Goal: Task Accomplishment & Management: Complete application form

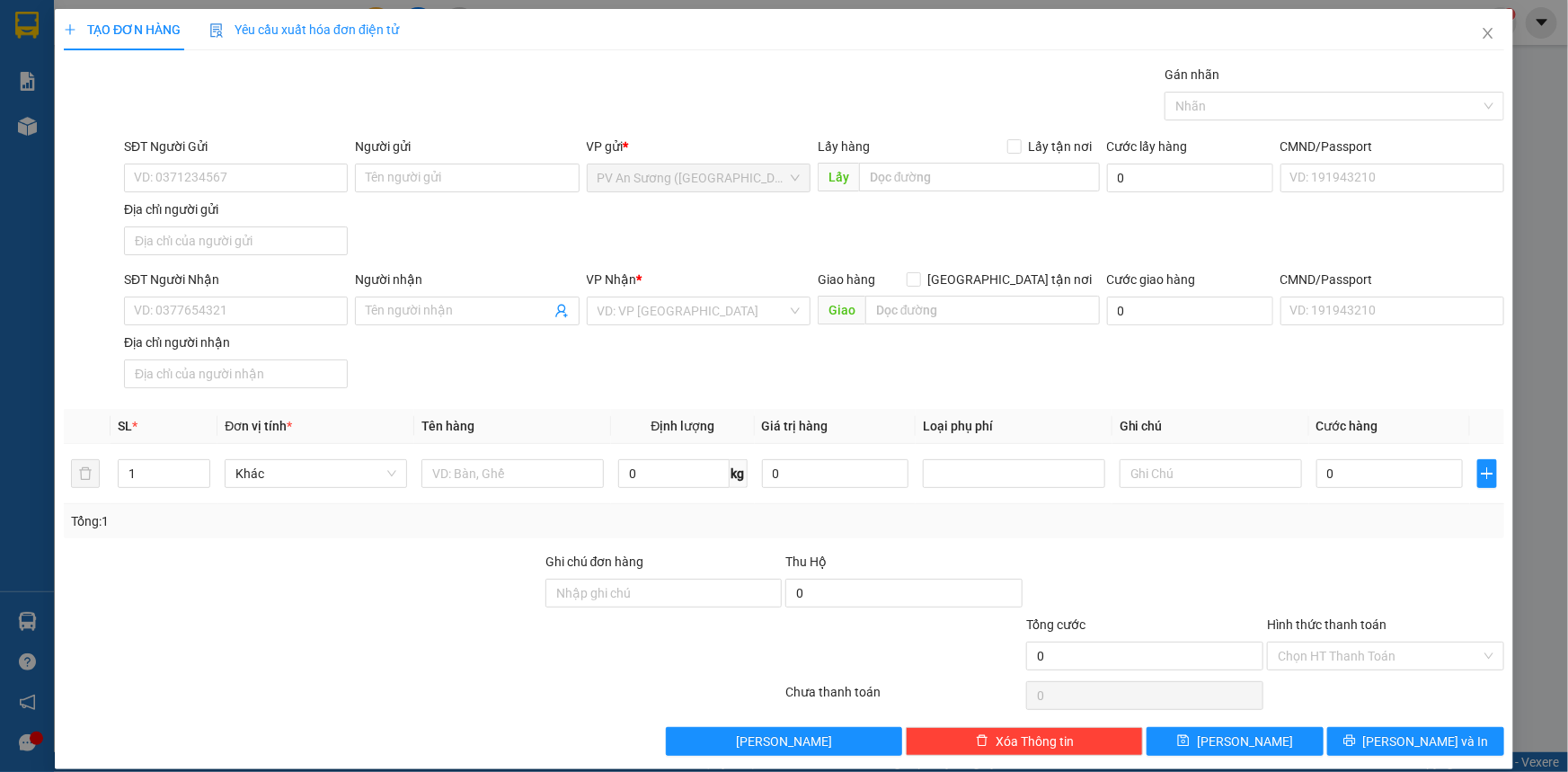
scroll to position [17, 0]
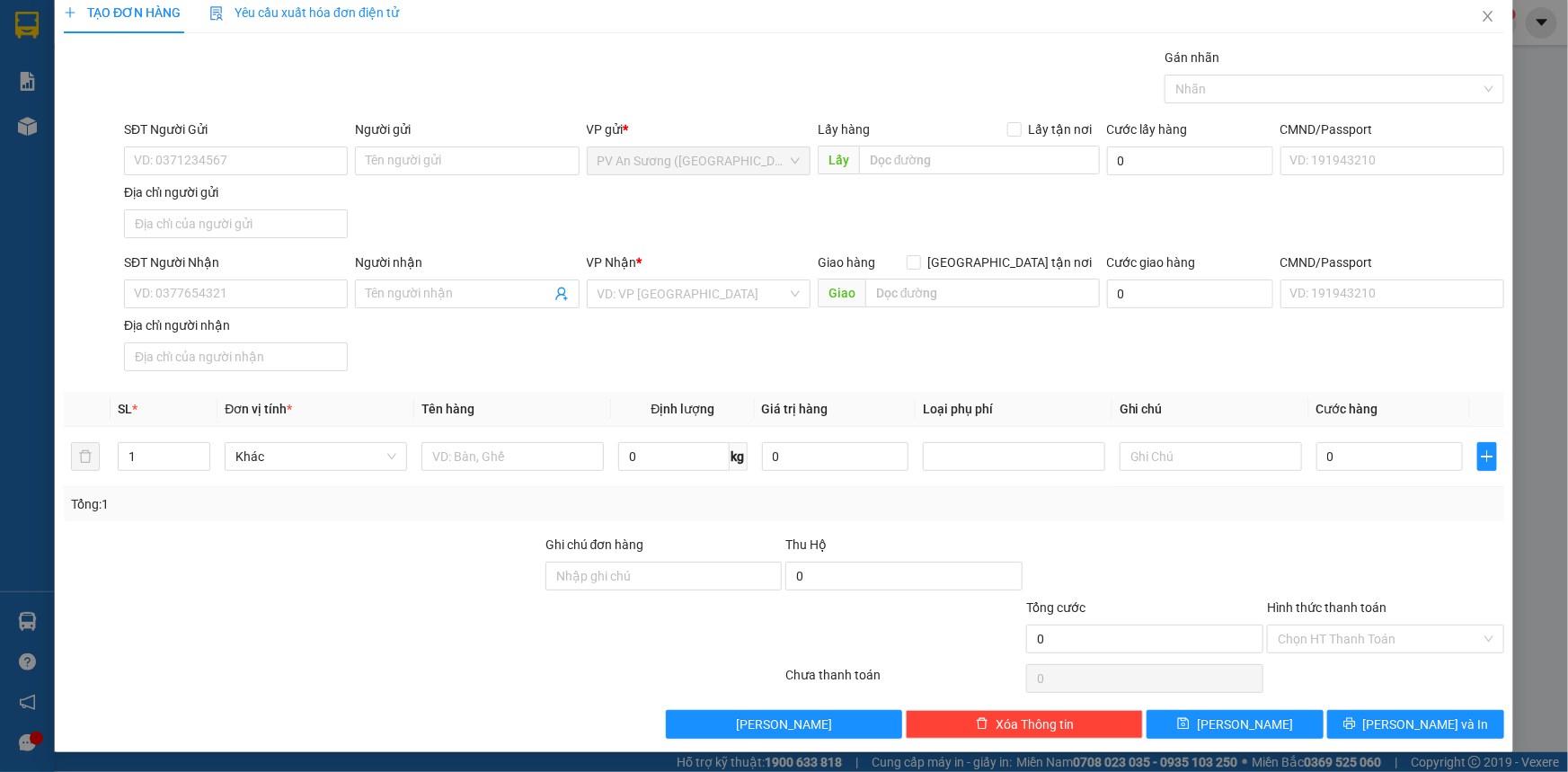
click at [1527, 223] on div "TẠO ĐƠN HÀNG Yêu cầu xuất hóa đơn điện tử Transit Pickup Surcharge Ids Transit …" at bounding box center [784, 386] width 1568 height 772
click at [1481, 14] on icon "close" at bounding box center [1487, 15] width 14 height 14
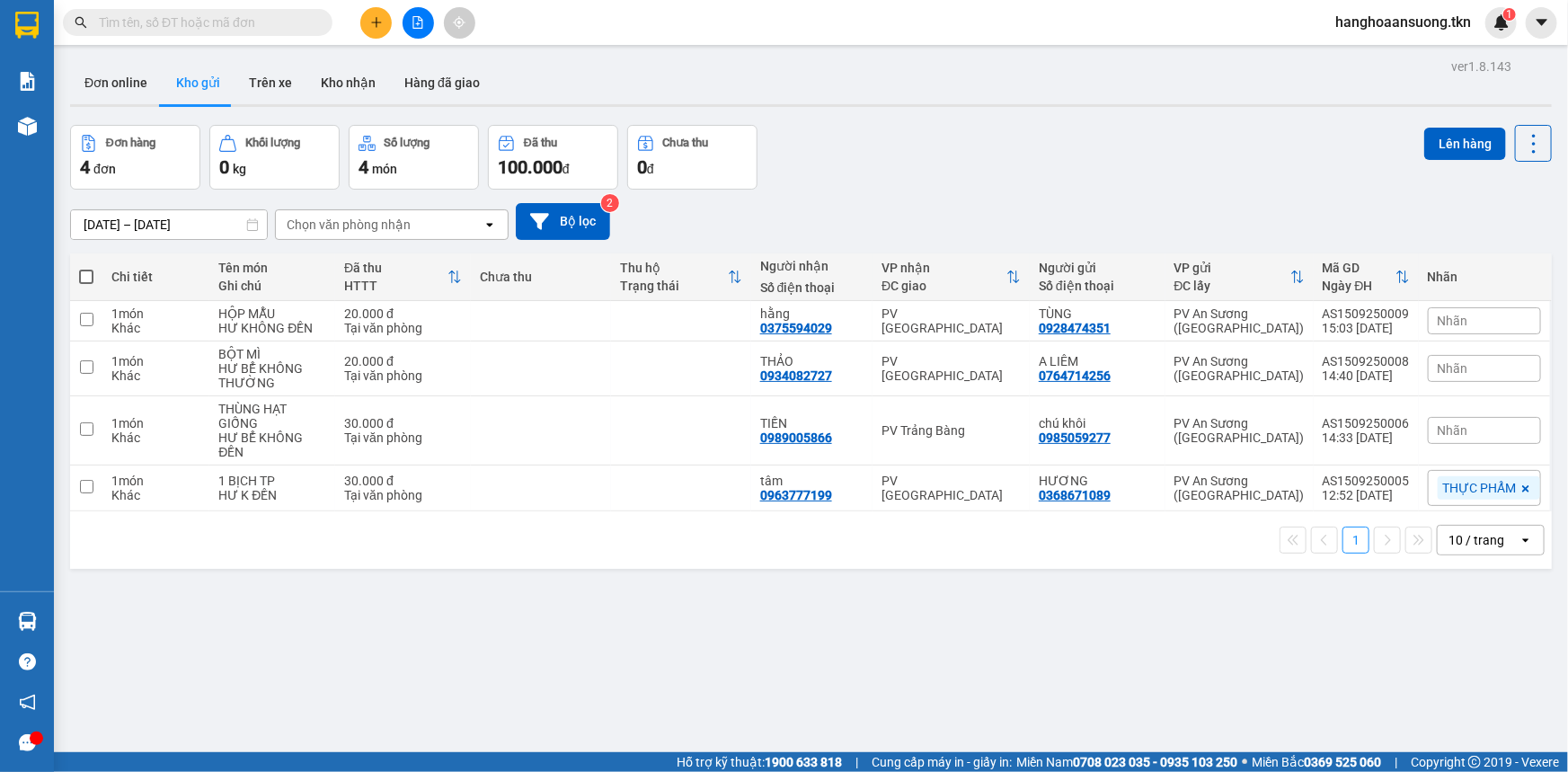
click at [379, 27] on icon "plus" at bounding box center [376, 22] width 12 height 12
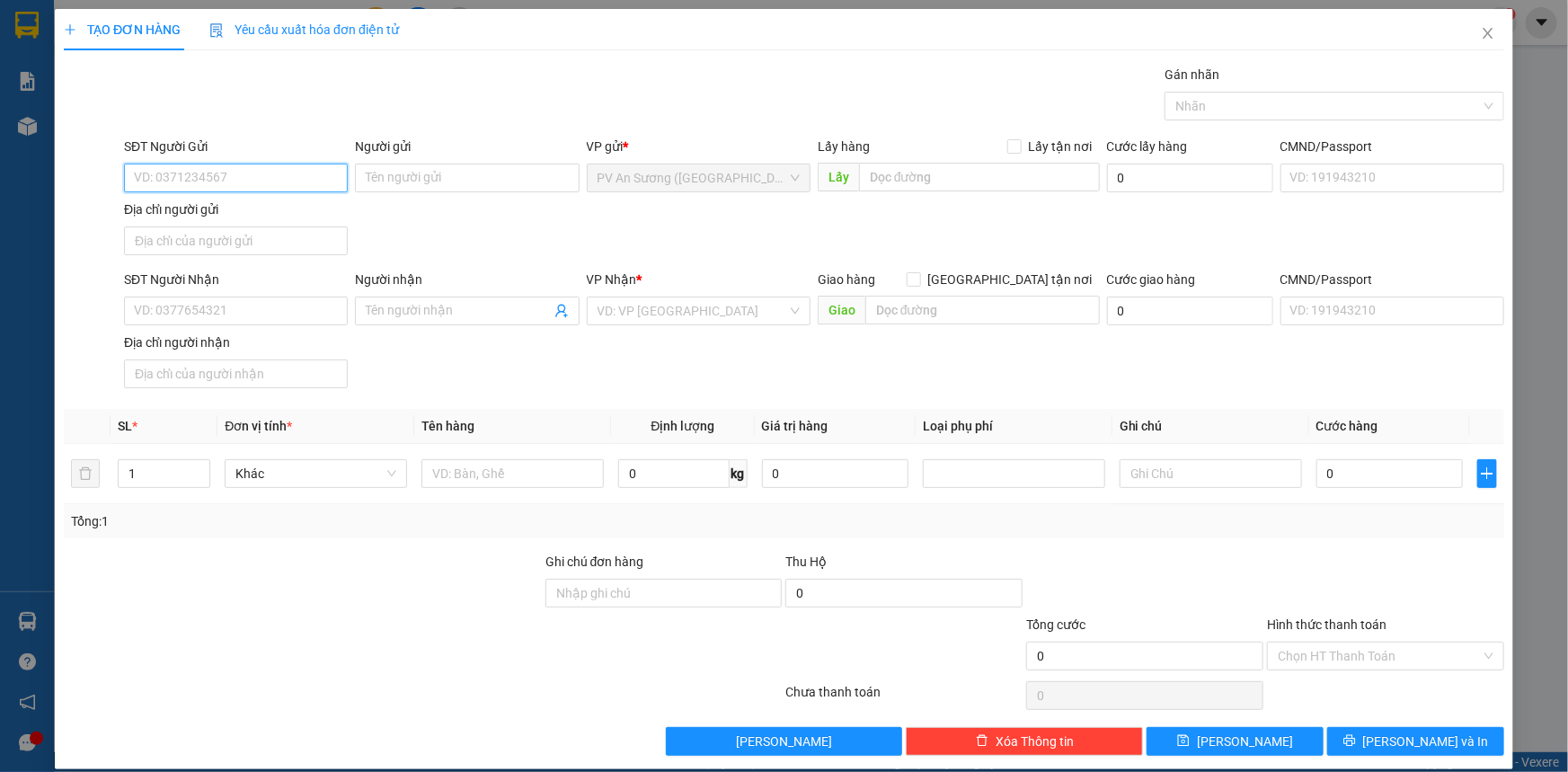
click at [266, 174] on input "SĐT Người Gửi" at bounding box center [235, 178] width 223 height 29
type input "0943103392"
click at [287, 217] on div "0943103392 - LỘC" at bounding box center [234, 213] width 201 height 20
type input "LỘC"
type input "0918237252"
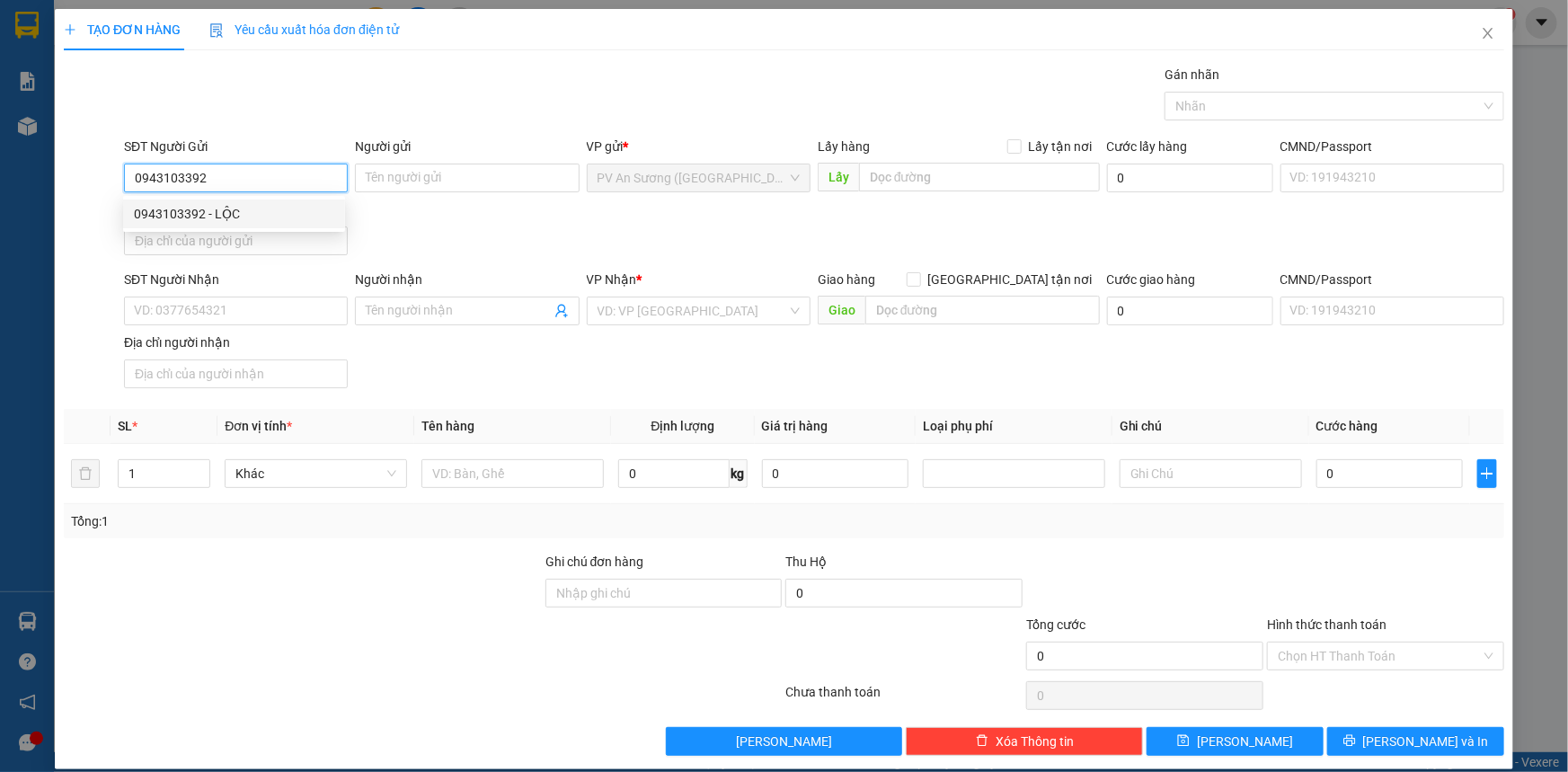
type input "LUÂN"
type input "20.000"
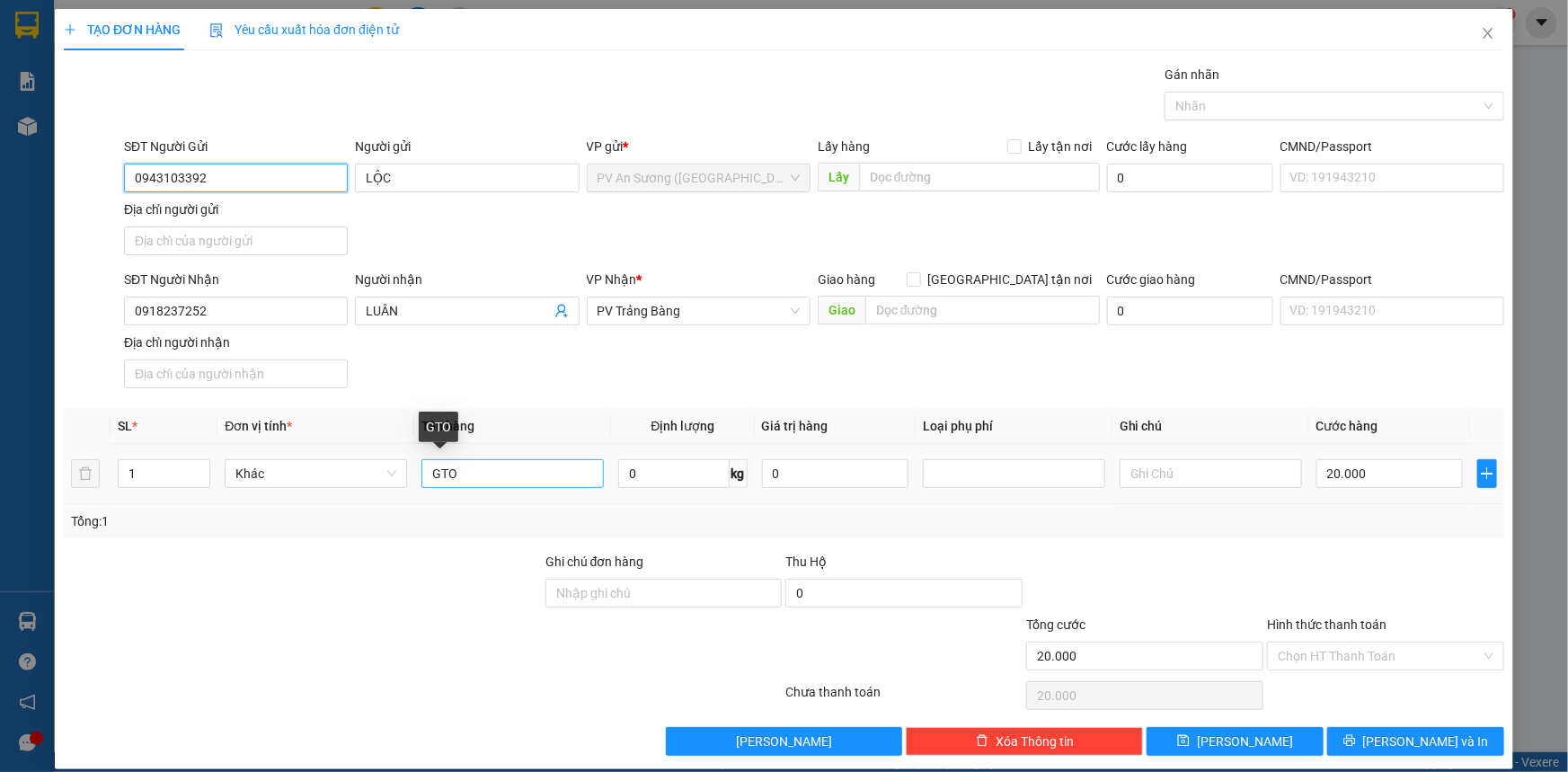
type input "0943103392"
click at [499, 464] on input "GTO" at bounding box center [513, 473] width 183 height 29
type input "GIAY TO"
click at [924, 535] on div "Tổng: 1" at bounding box center [784, 521] width 1441 height 34
click at [1363, 551] on div at bounding box center [1384, 583] width 241 height 63
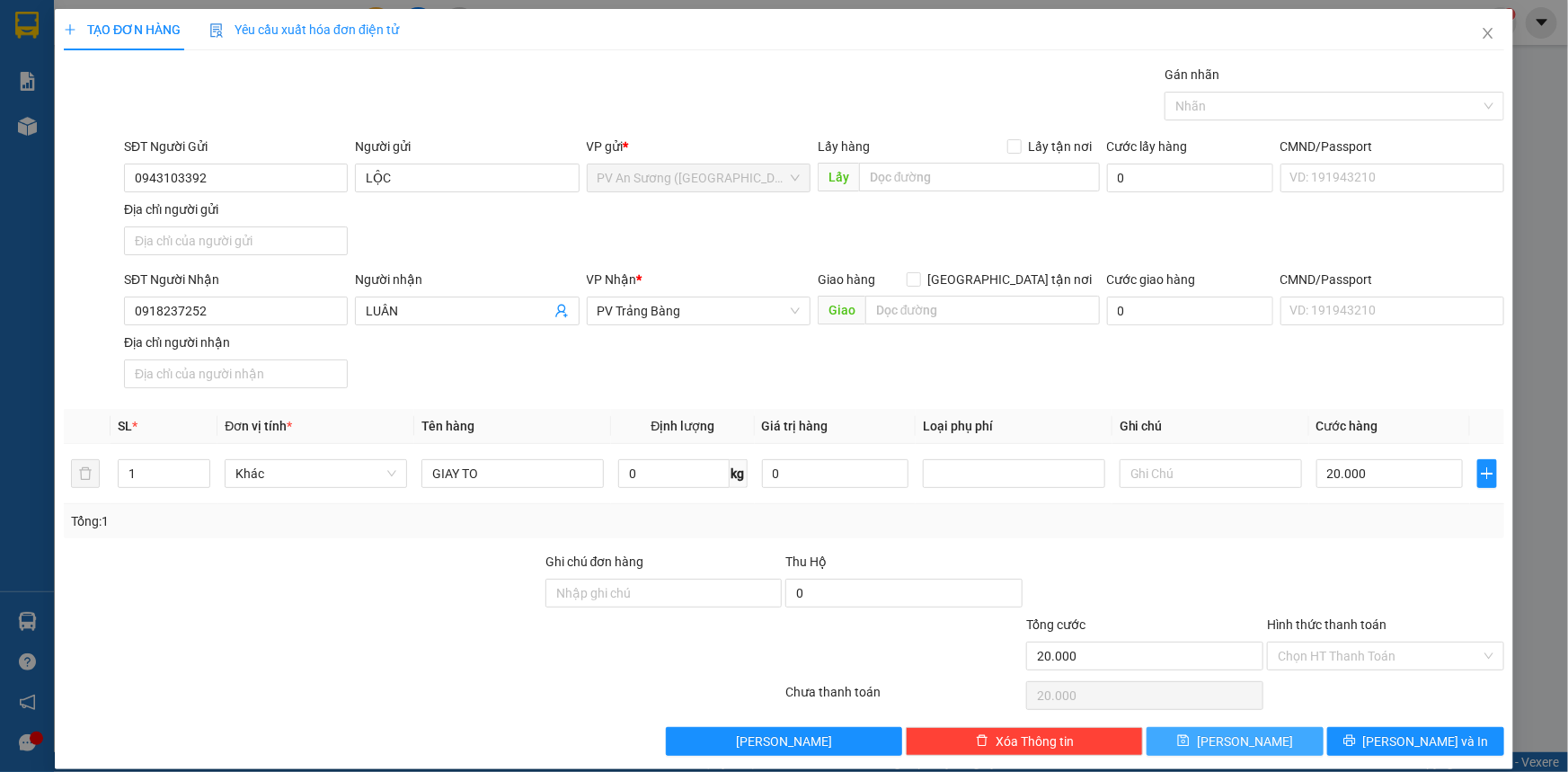
click at [1246, 742] on span "[PERSON_NAME]" at bounding box center [1245, 741] width 96 height 20
type input "0"
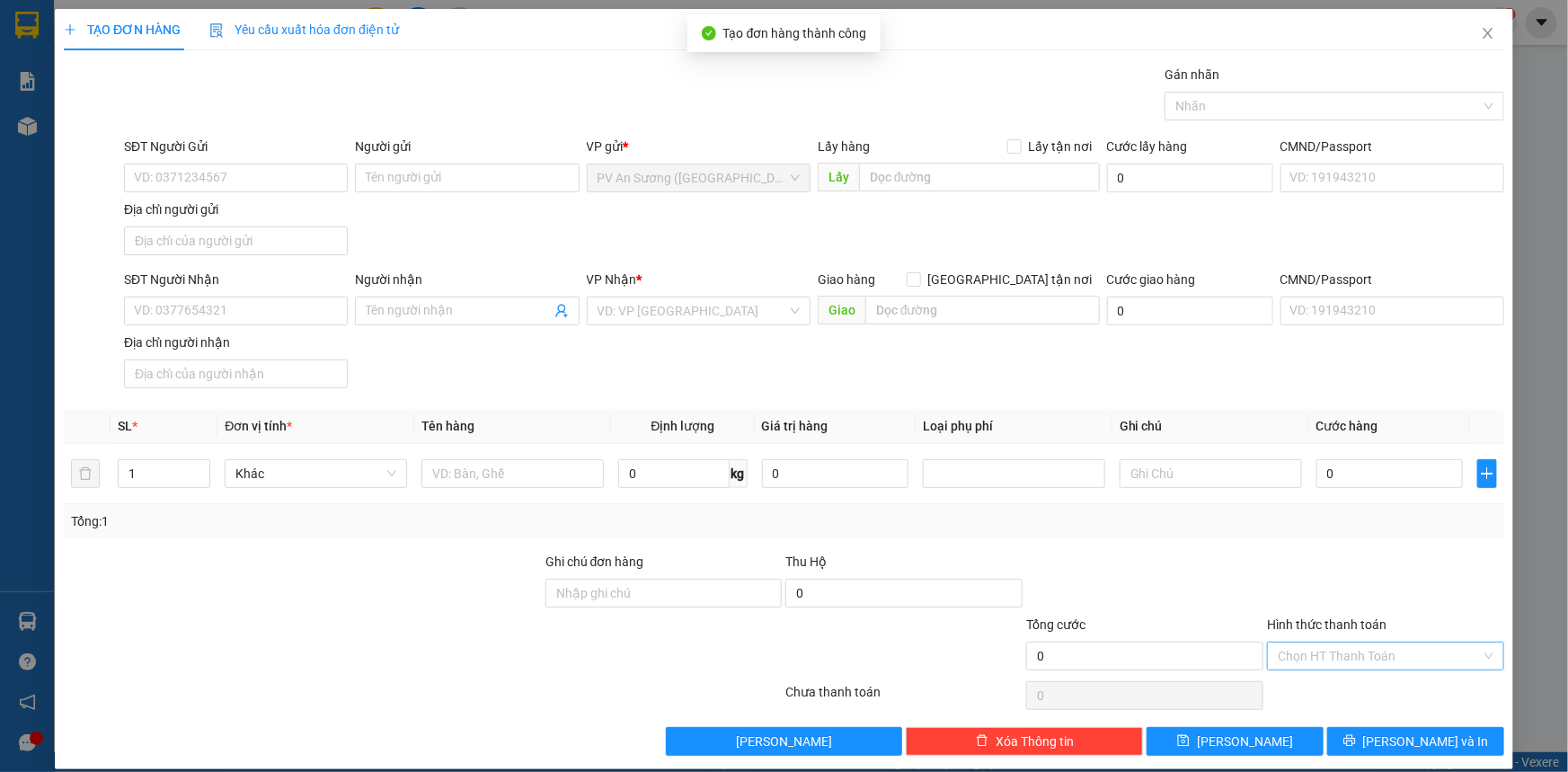
click at [1313, 659] on input "Hình thức thanh toán" at bounding box center [1380, 656] width 203 height 27
click at [1344, 683] on div "Tại văn phòng" at bounding box center [1374, 689] width 214 height 20
click at [1248, 743] on button "[PERSON_NAME]" at bounding box center [1235, 741] width 177 height 29
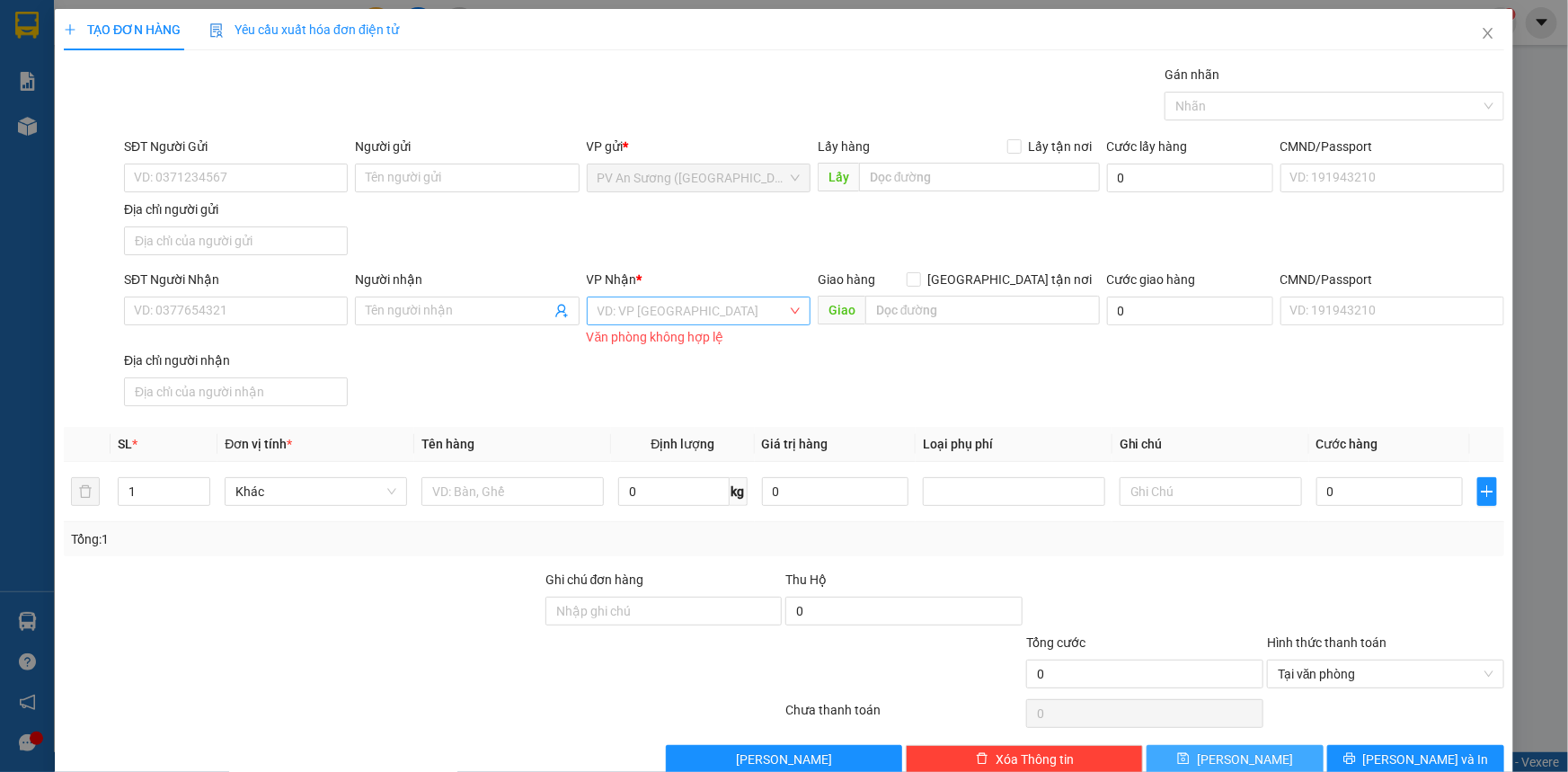
click at [784, 310] on div "VD: VP [GEOGRAPHIC_DATA]" at bounding box center [698, 311] width 223 height 29
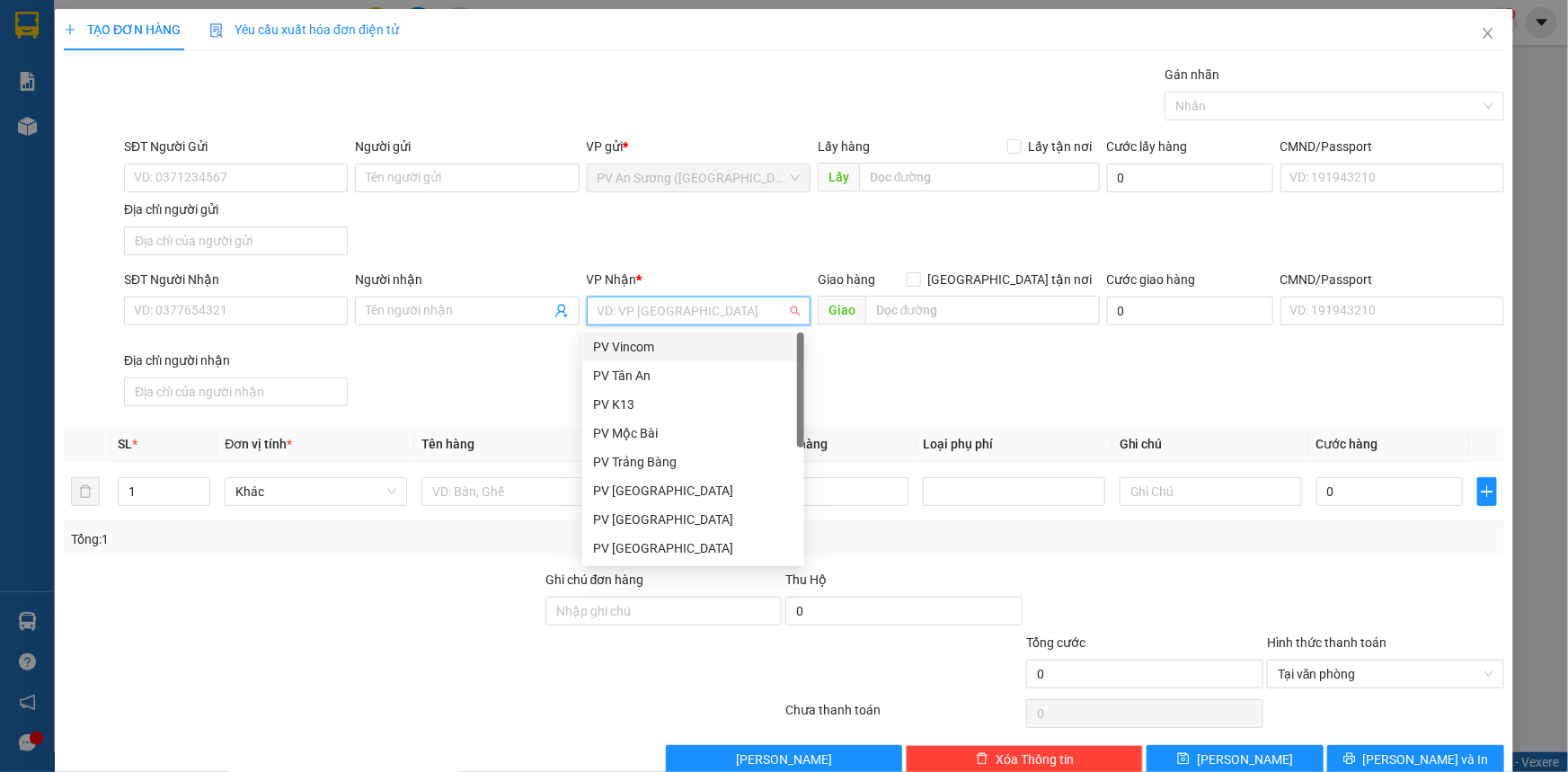
click at [517, 367] on div "SĐT Người Nhận VD: 0377654321 Người nhận Tên người nhận VP Nhận * VD: VP [GEOGR…" at bounding box center [814, 340] width 1387 height 144
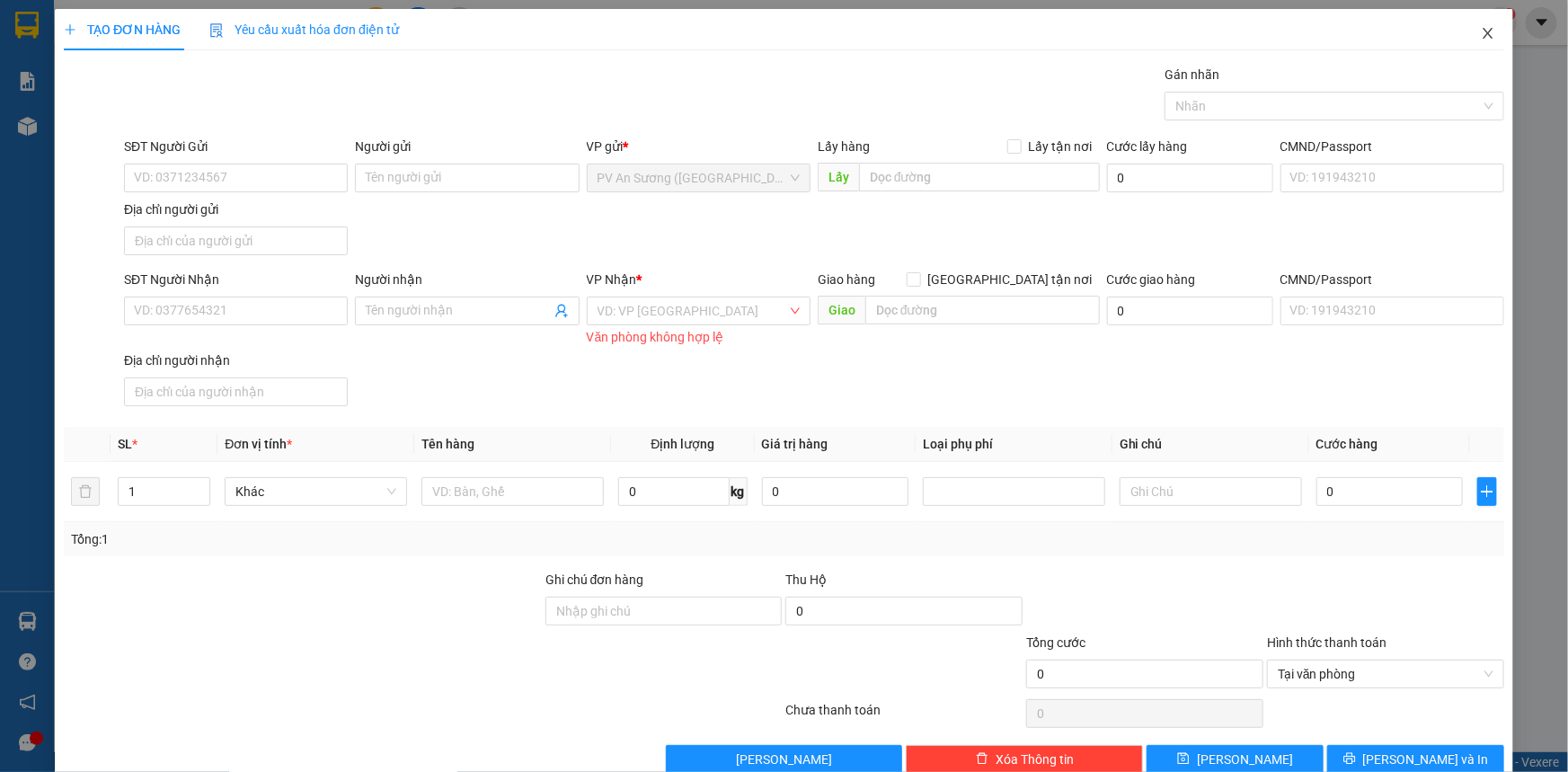
click at [1481, 25] on span "Close" at bounding box center [1487, 33] width 50 height 50
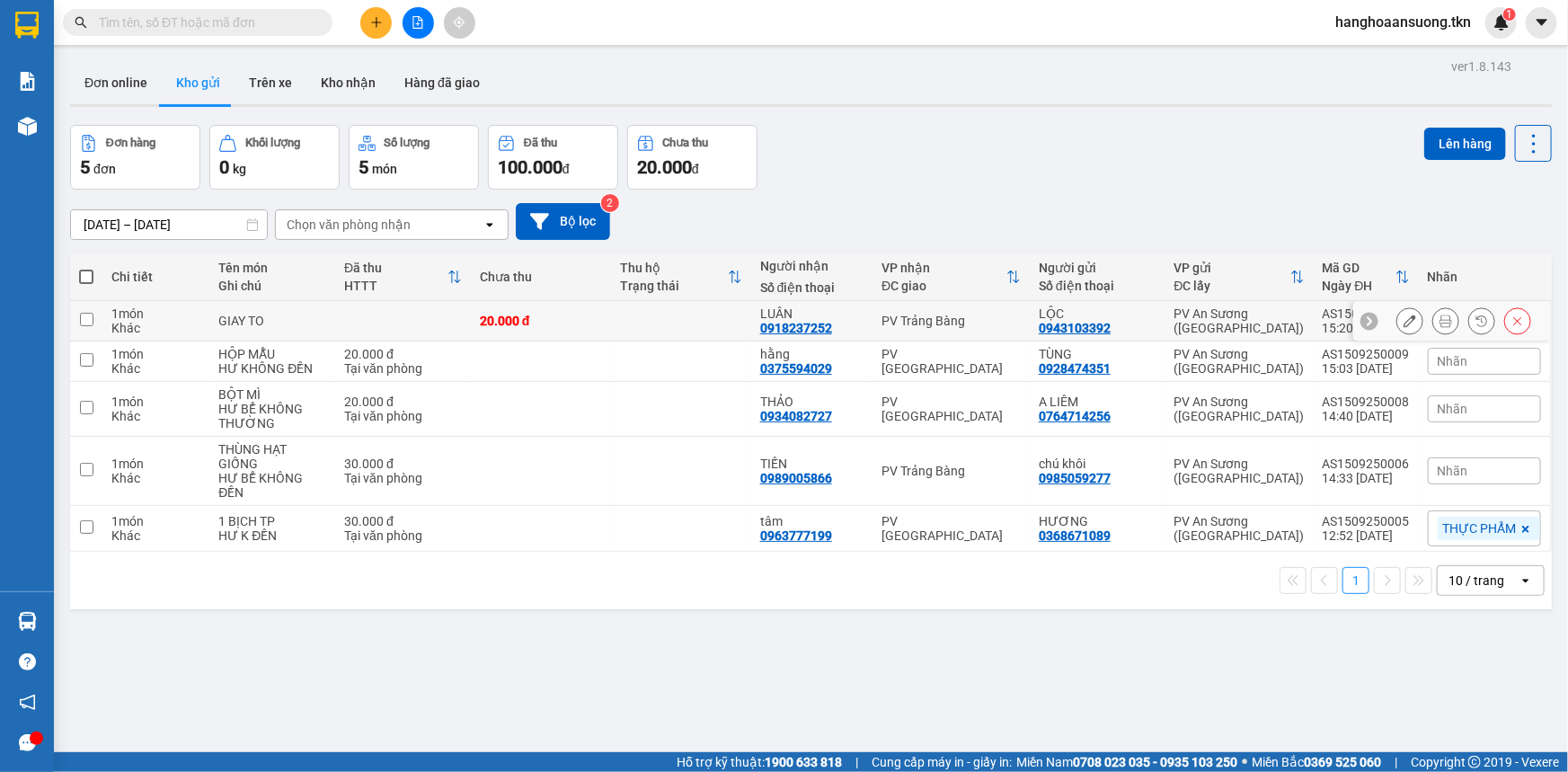
click at [599, 331] on td "20.000 đ" at bounding box center [540, 321] width 140 height 41
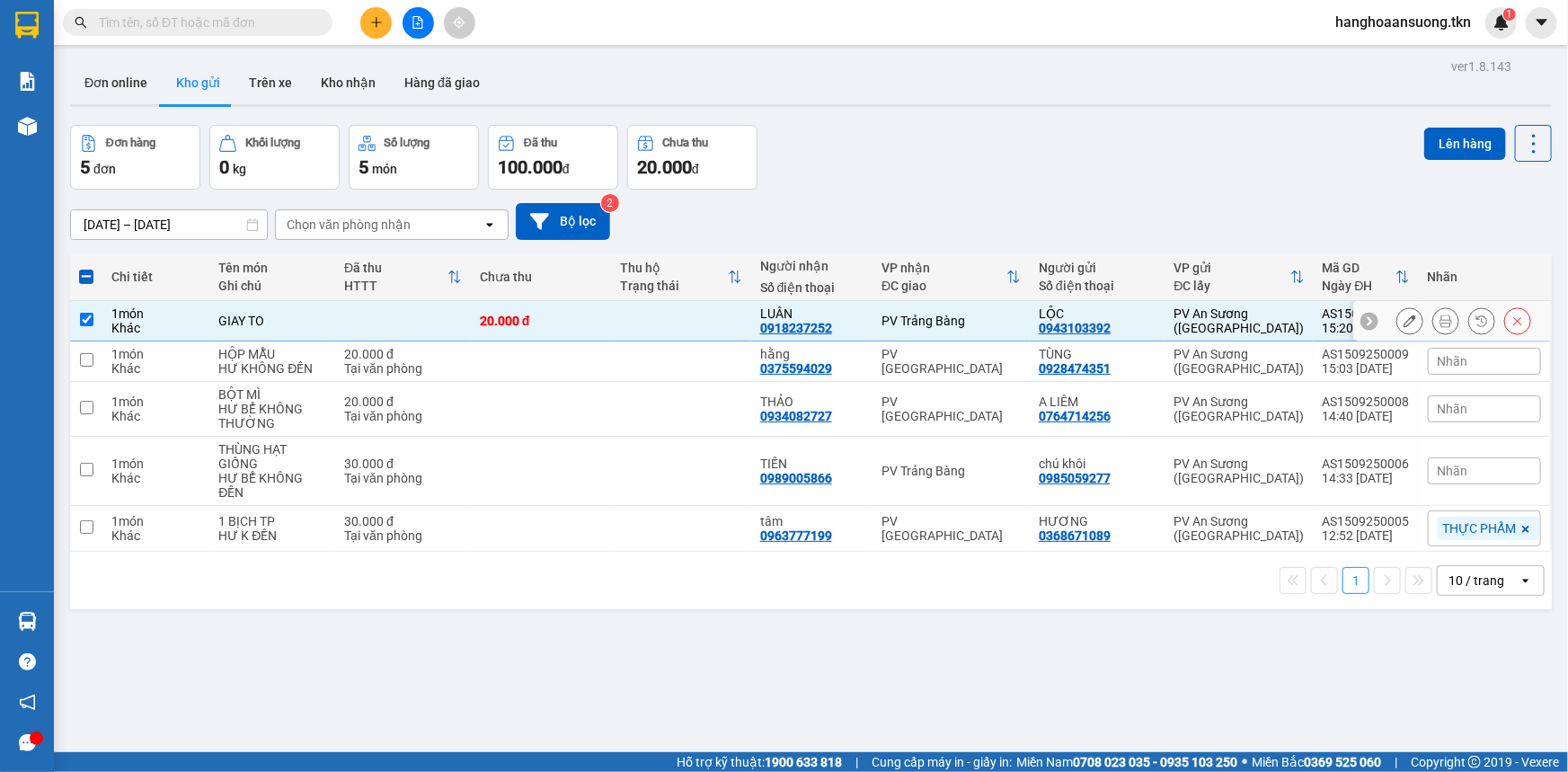
click at [621, 328] on td at bounding box center [681, 321] width 140 height 41
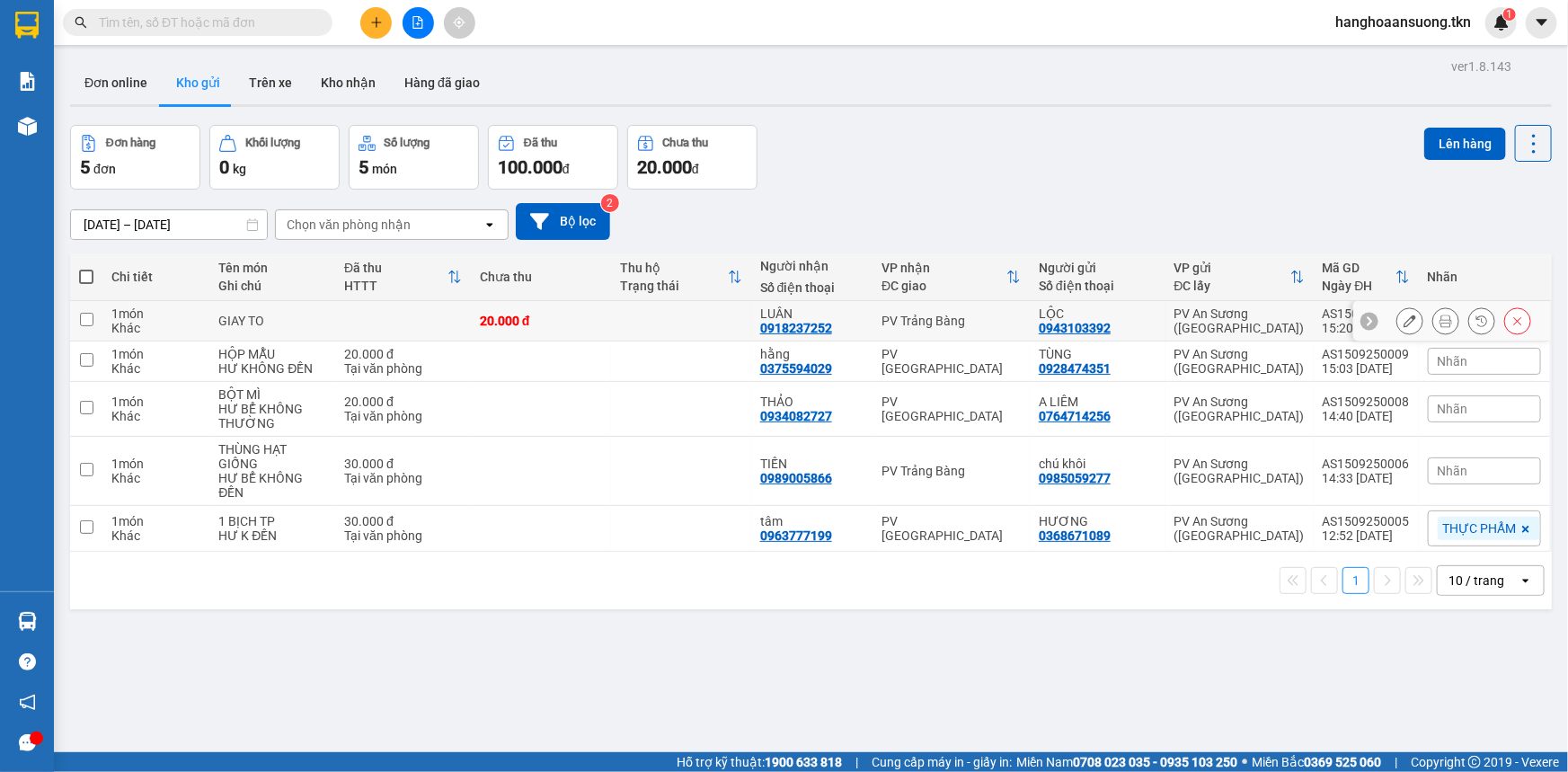
click at [621, 328] on td at bounding box center [681, 321] width 140 height 41
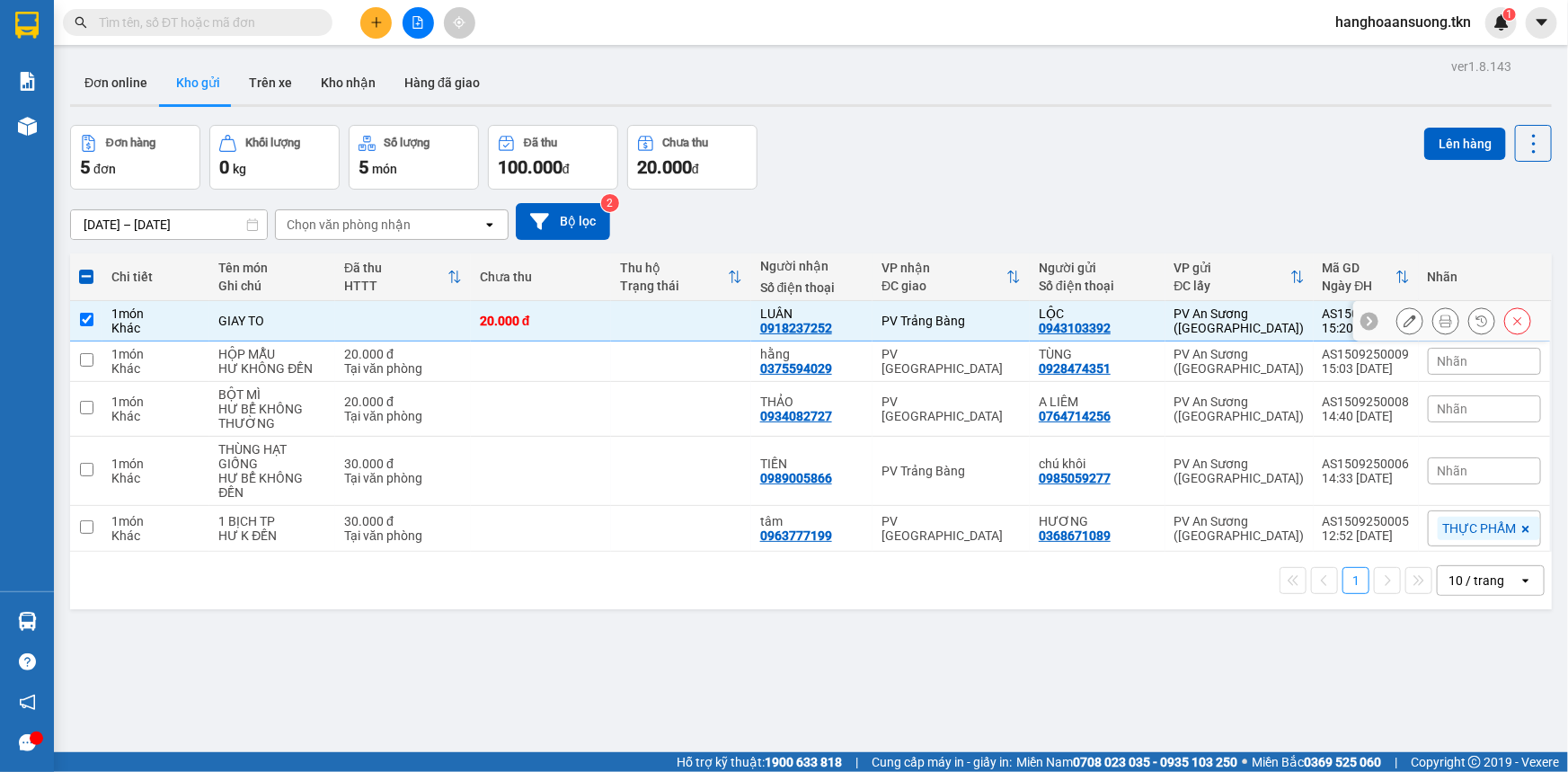
click at [621, 328] on td at bounding box center [681, 321] width 140 height 41
checkbox input "true"
click at [1403, 318] on icon at bounding box center [1409, 320] width 12 height 12
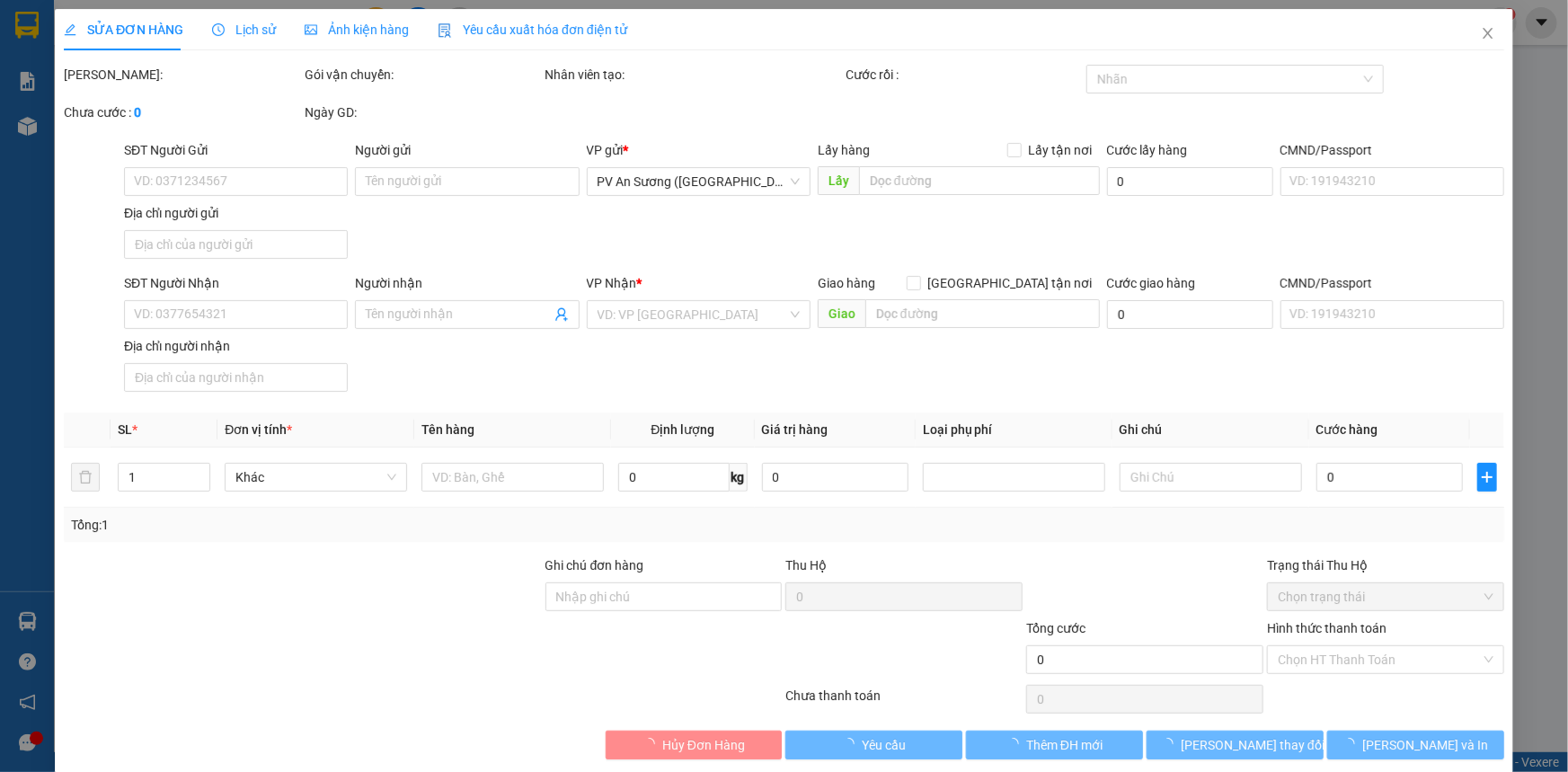
type input "0943103392"
type input "LỘC"
type input "0918237252"
type input "LUÂN"
type input "20.000"
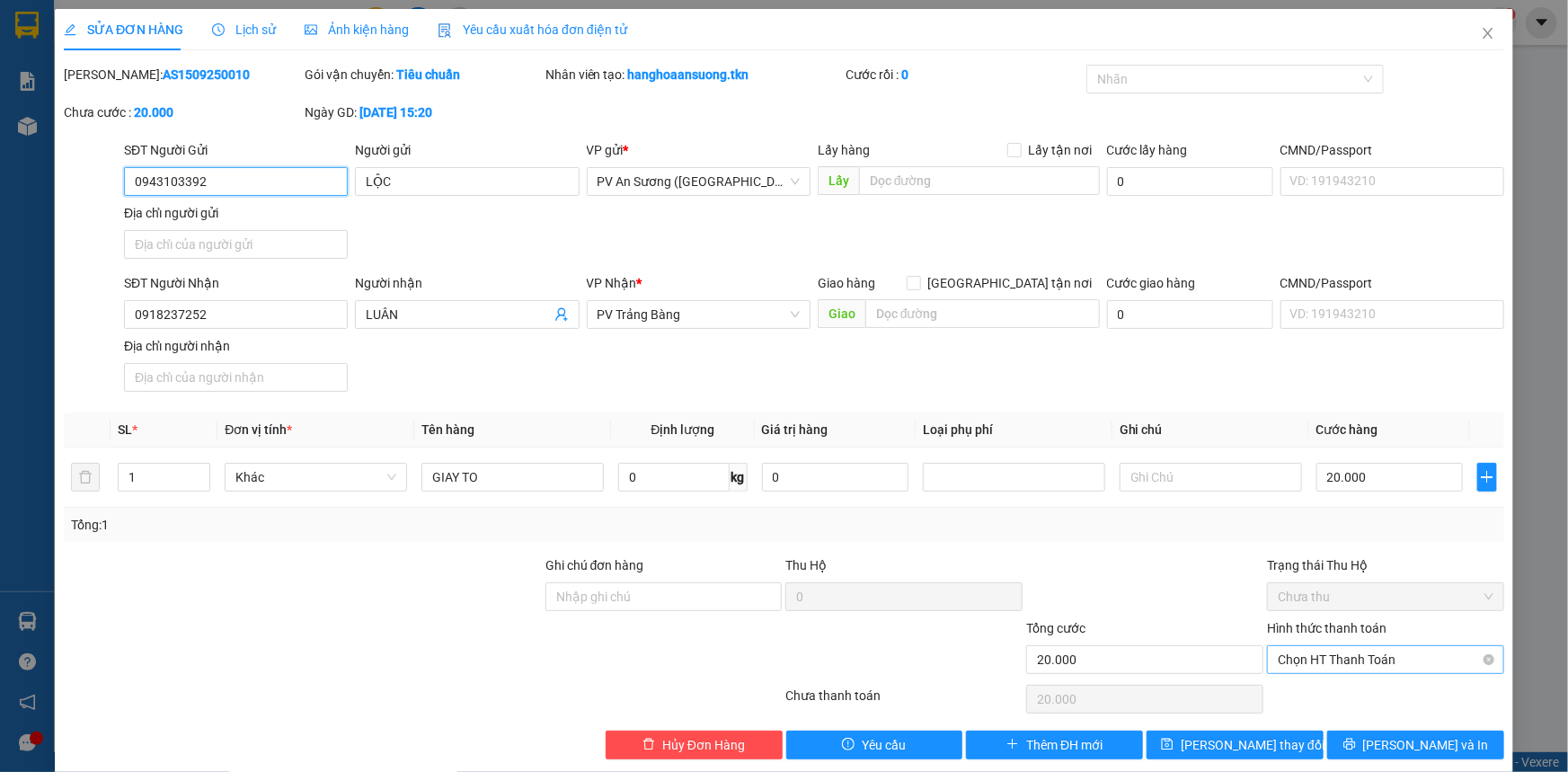
click at [1388, 655] on span "Chọn HT Thanh Toán" at bounding box center [1385, 659] width 216 height 27
click at [1379, 693] on div "Tại văn phòng" at bounding box center [1374, 694] width 214 height 20
type input "0"
click at [1274, 738] on button "[PERSON_NAME] thay đổi" at bounding box center [1235, 744] width 177 height 29
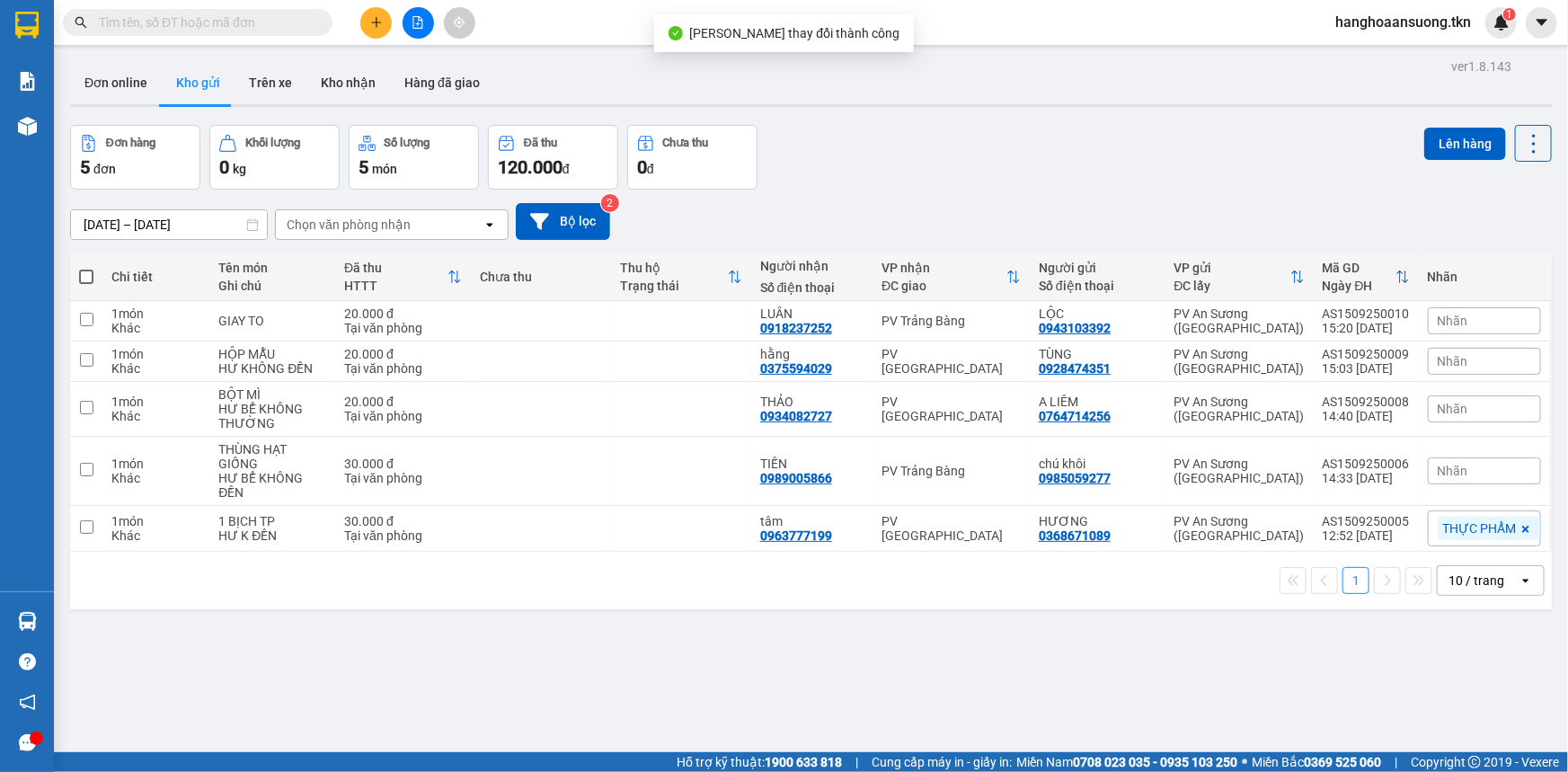
click at [755, 658] on div "ver 1.8.143 Đơn online Kho gửi Trên xe Kho nhận Hàng đã giao Đơn hàng 5 đơn Khố…" at bounding box center [810, 440] width 1496 height 772
click at [167, 22] on input "text" at bounding box center [204, 22] width 212 height 20
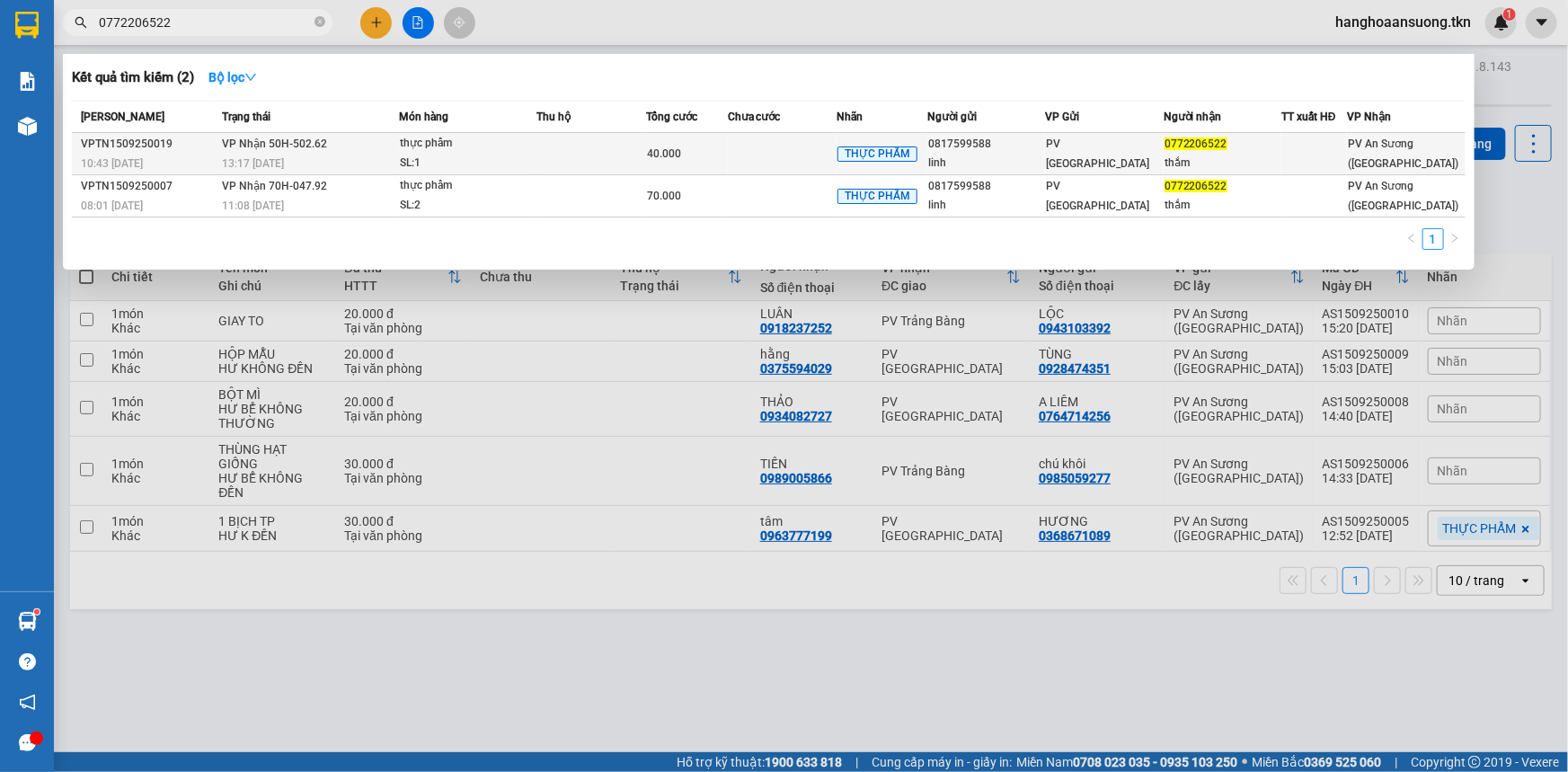
type input "0772206522"
click at [752, 167] on td at bounding box center [782, 154] width 108 height 42
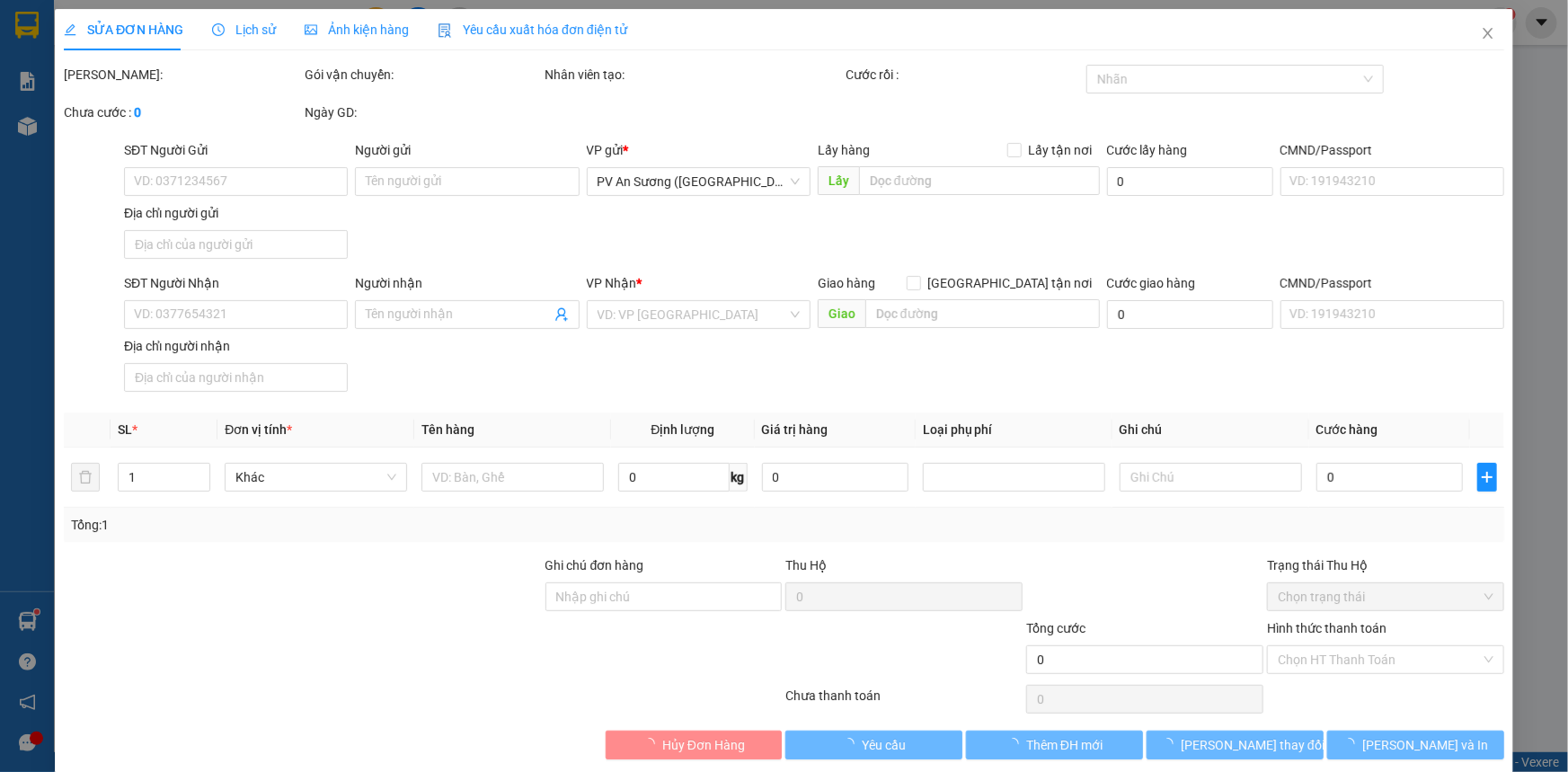
type input "0817599588"
type input "linh"
type input "0772206522"
type input "thắm"
type input "40.000"
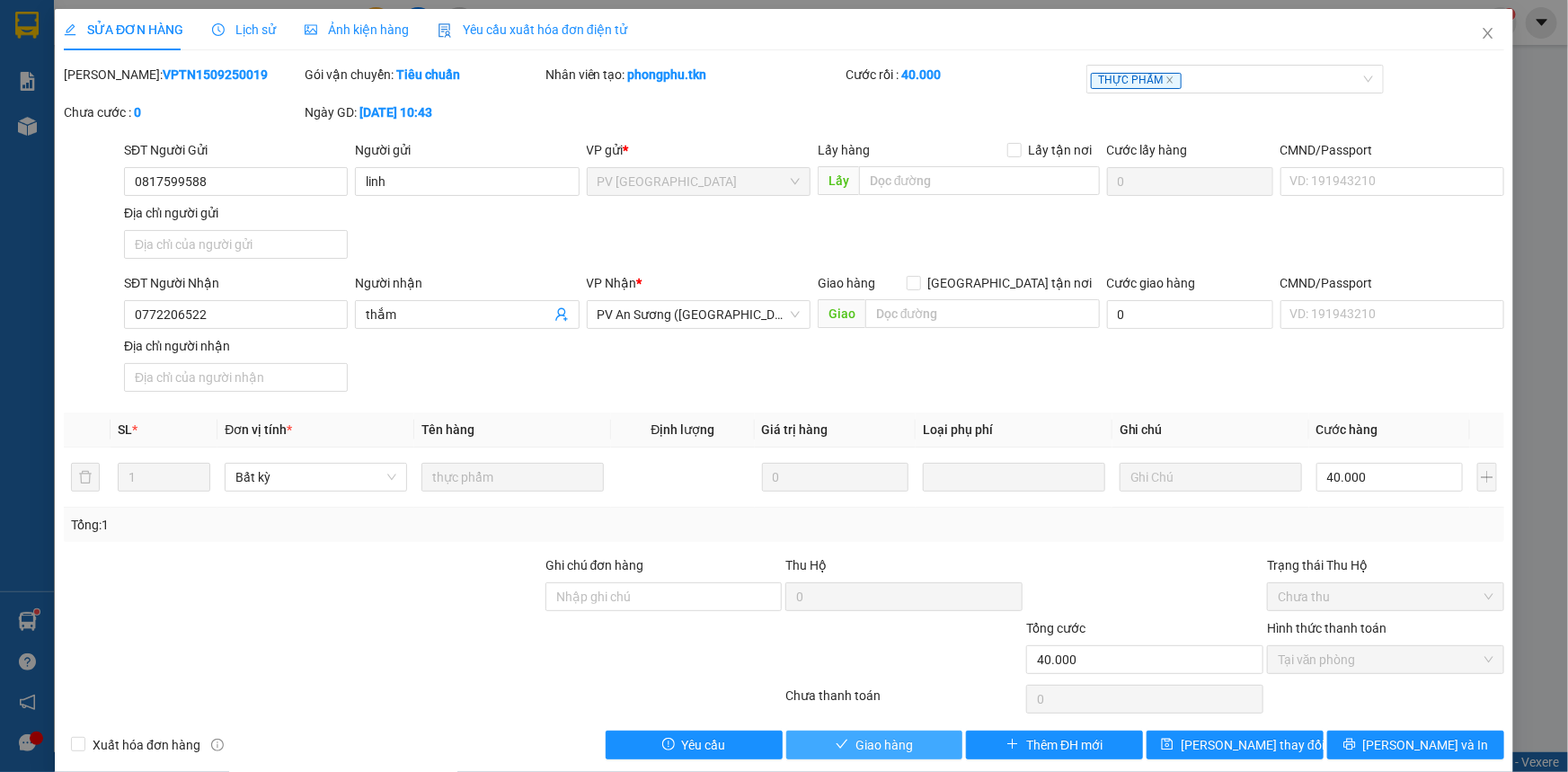
click at [920, 737] on button "Giao hàng" at bounding box center [875, 744] width 177 height 29
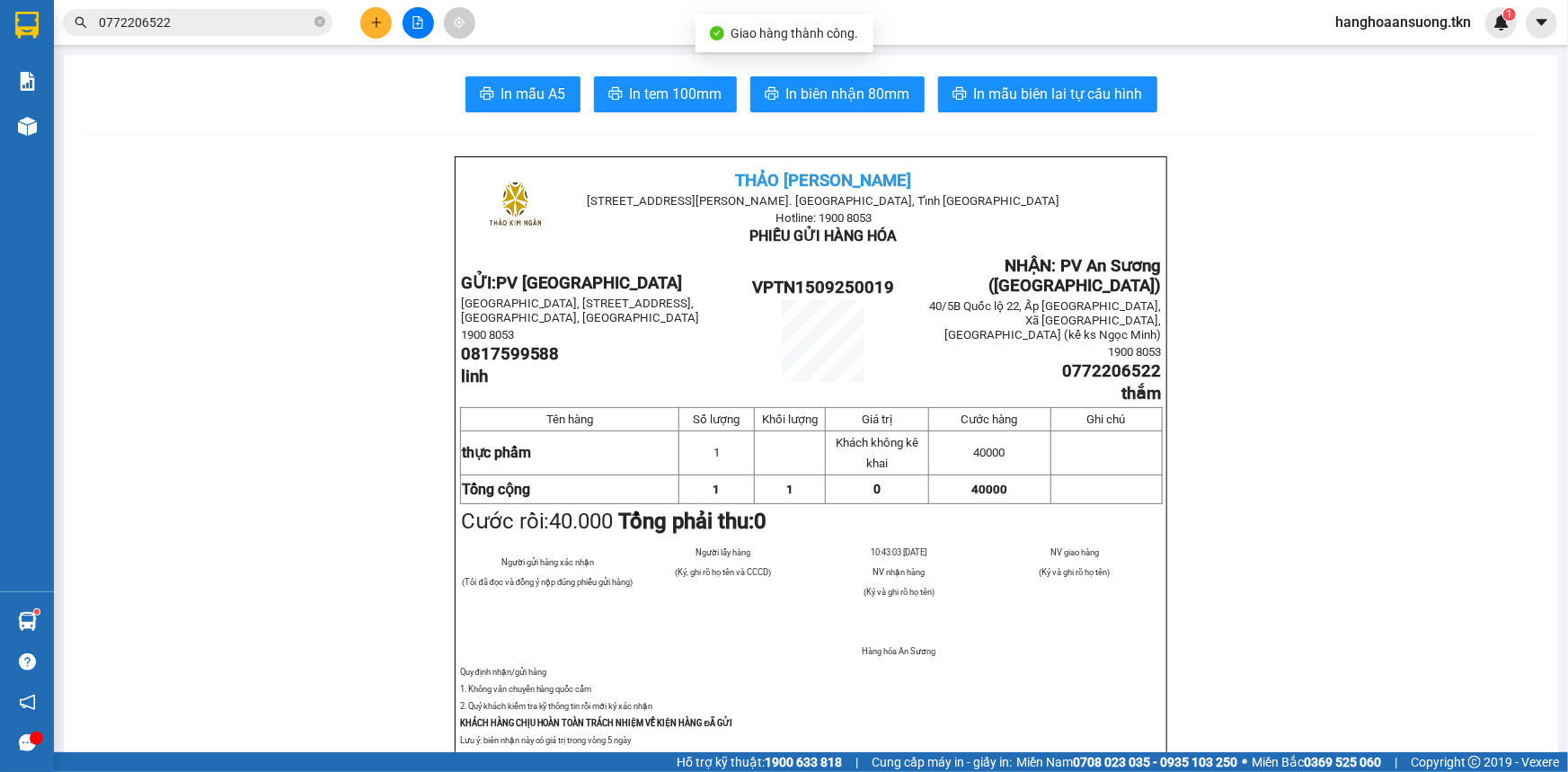
click at [223, 29] on input "0772206522" at bounding box center [204, 22] width 212 height 20
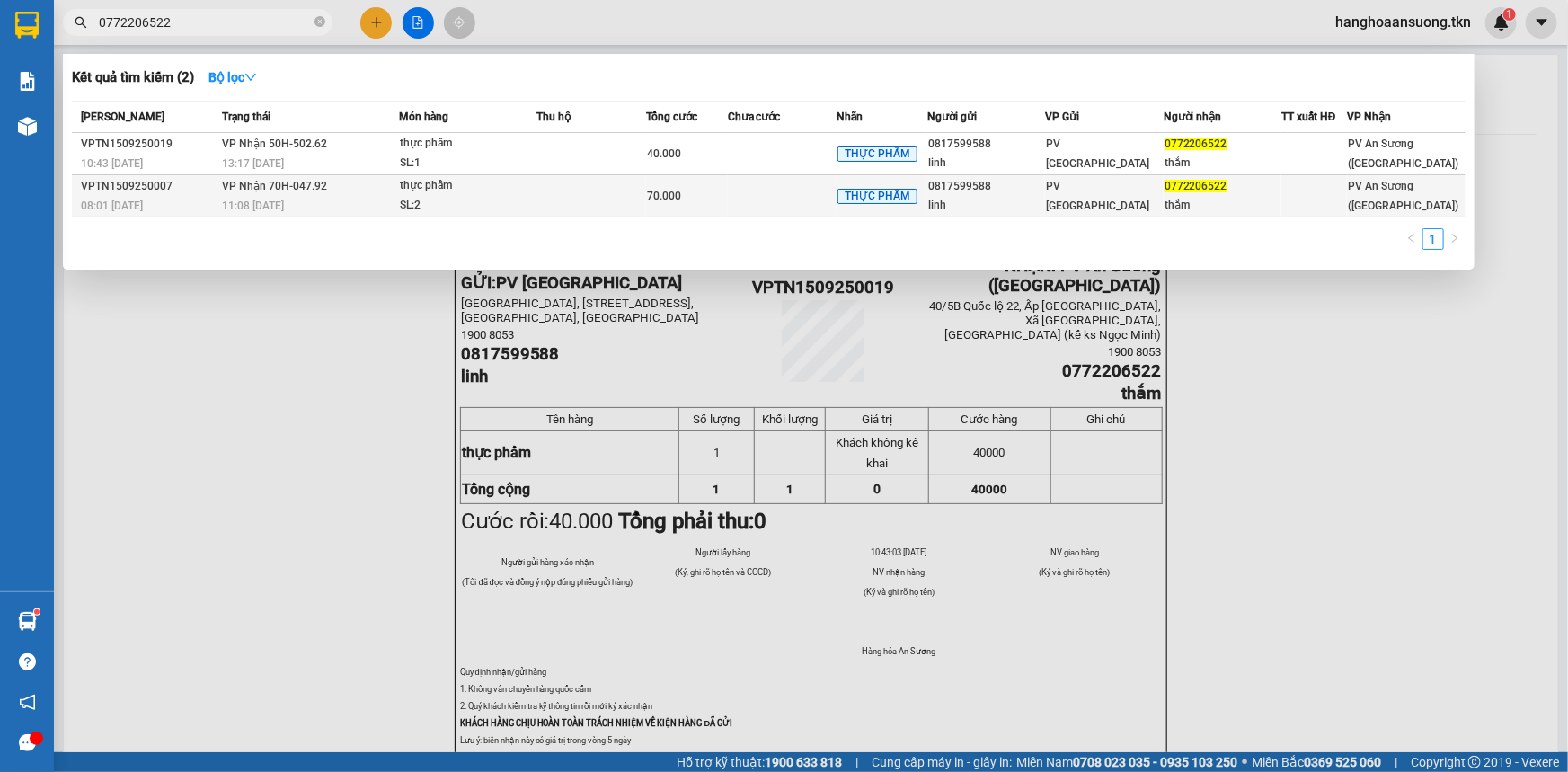
click at [631, 196] on td at bounding box center [590, 196] width 108 height 42
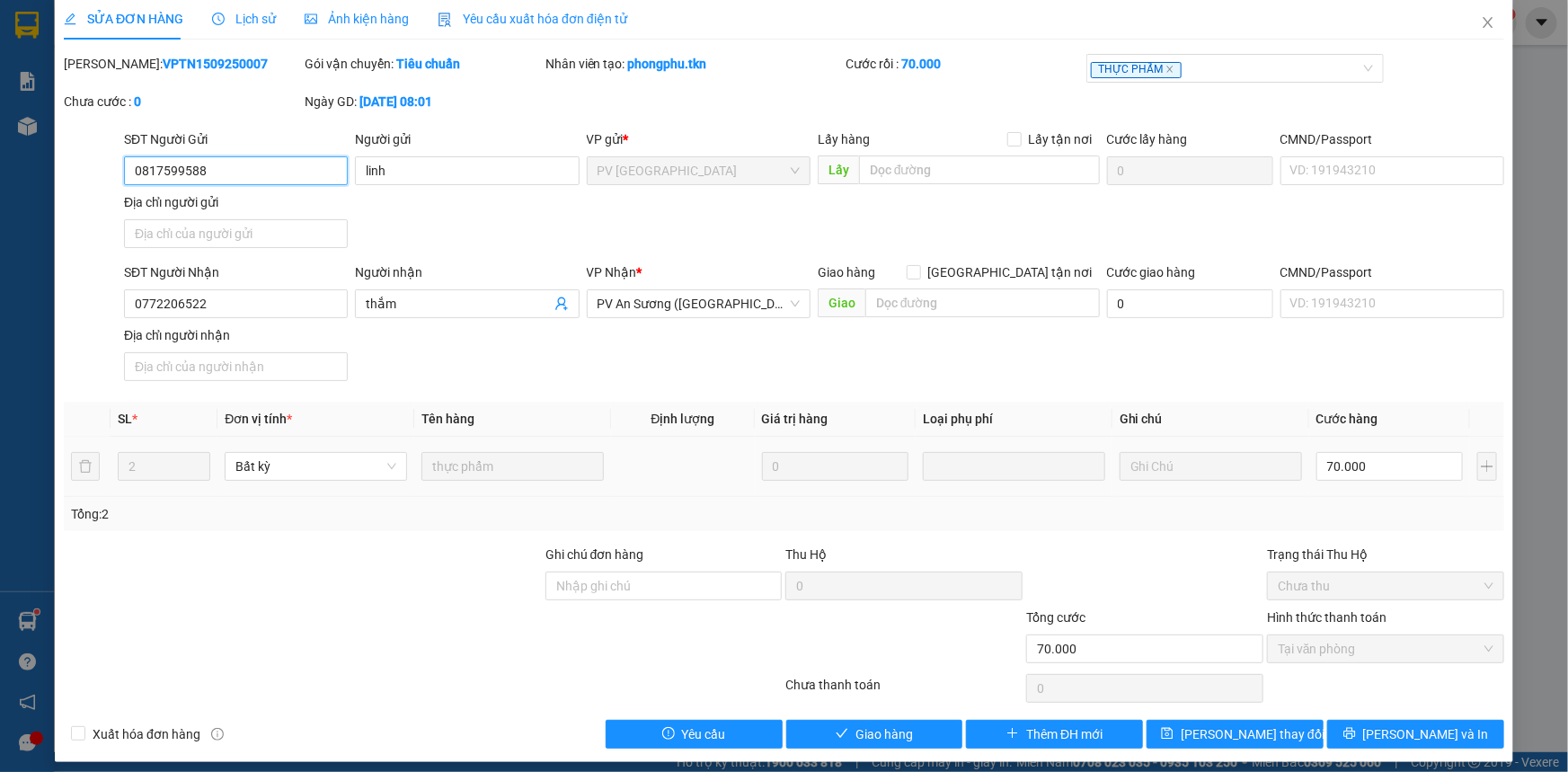
scroll to position [21, 0]
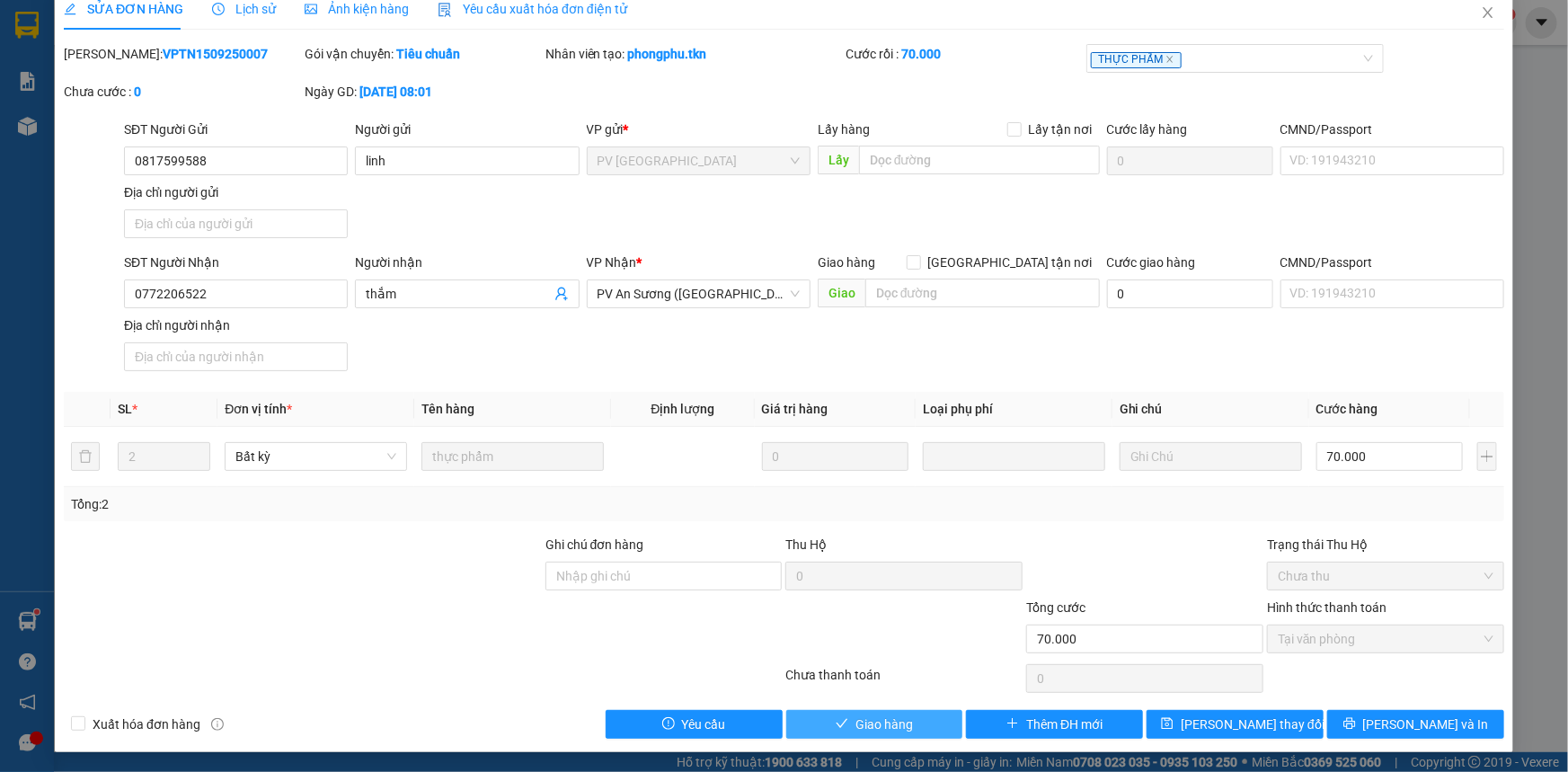
click at [864, 722] on span "Giao hàng" at bounding box center [884, 724] width 57 height 20
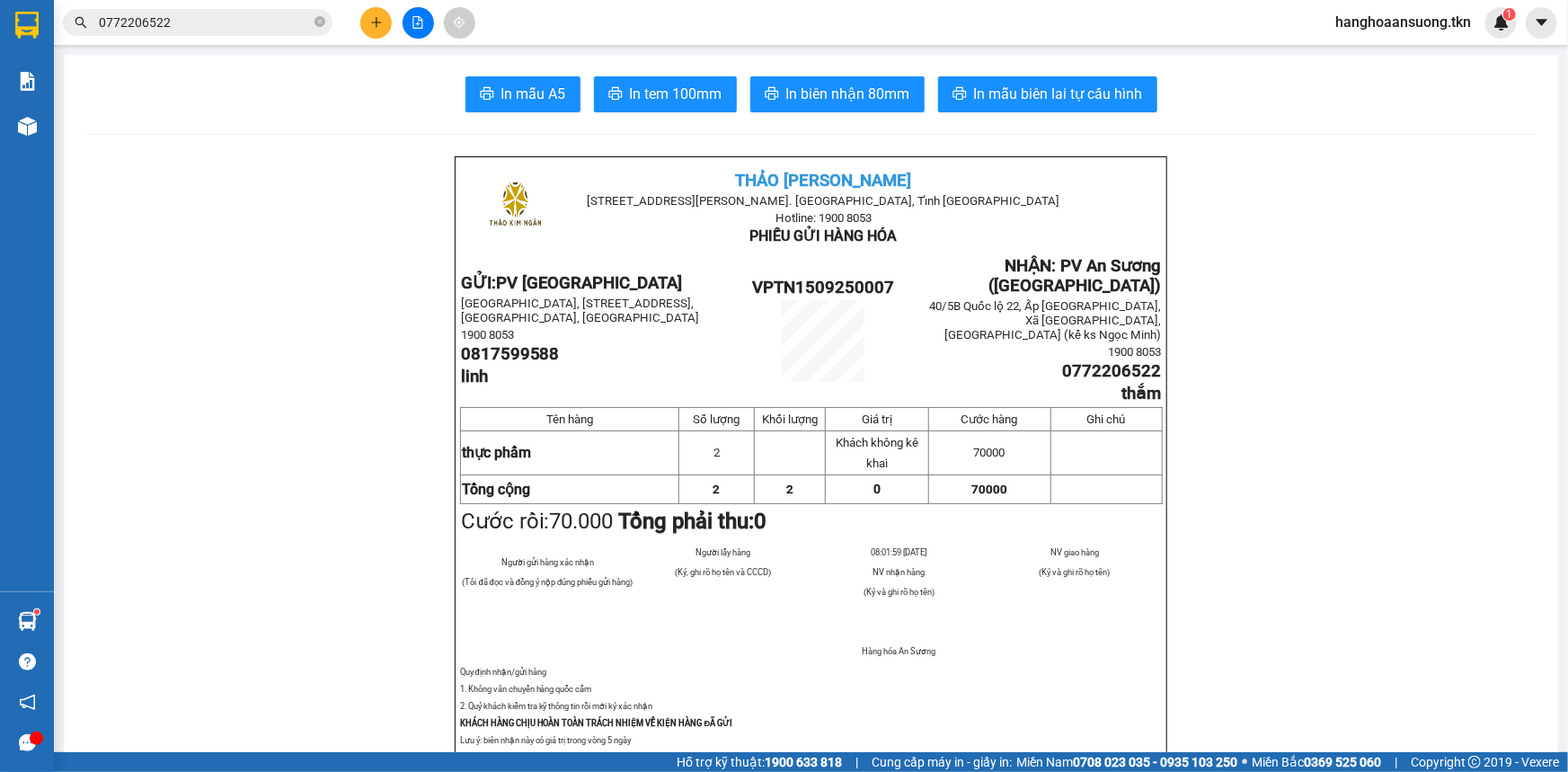
click at [202, 19] on input "0772206522" at bounding box center [204, 22] width 212 height 20
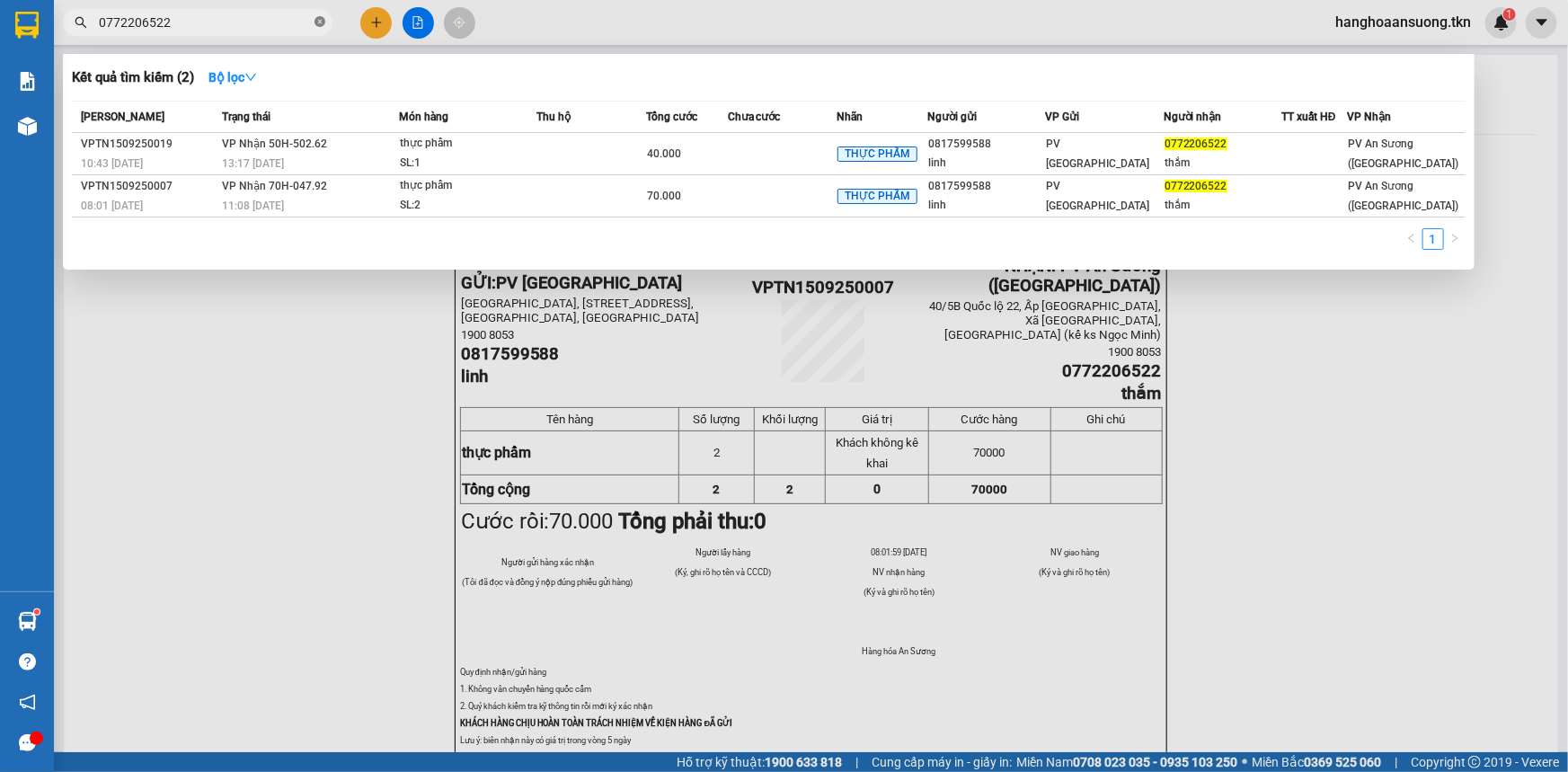
click at [323, 18] on icon "close-circle" at bounding box center [319, 21] width 10 height 10
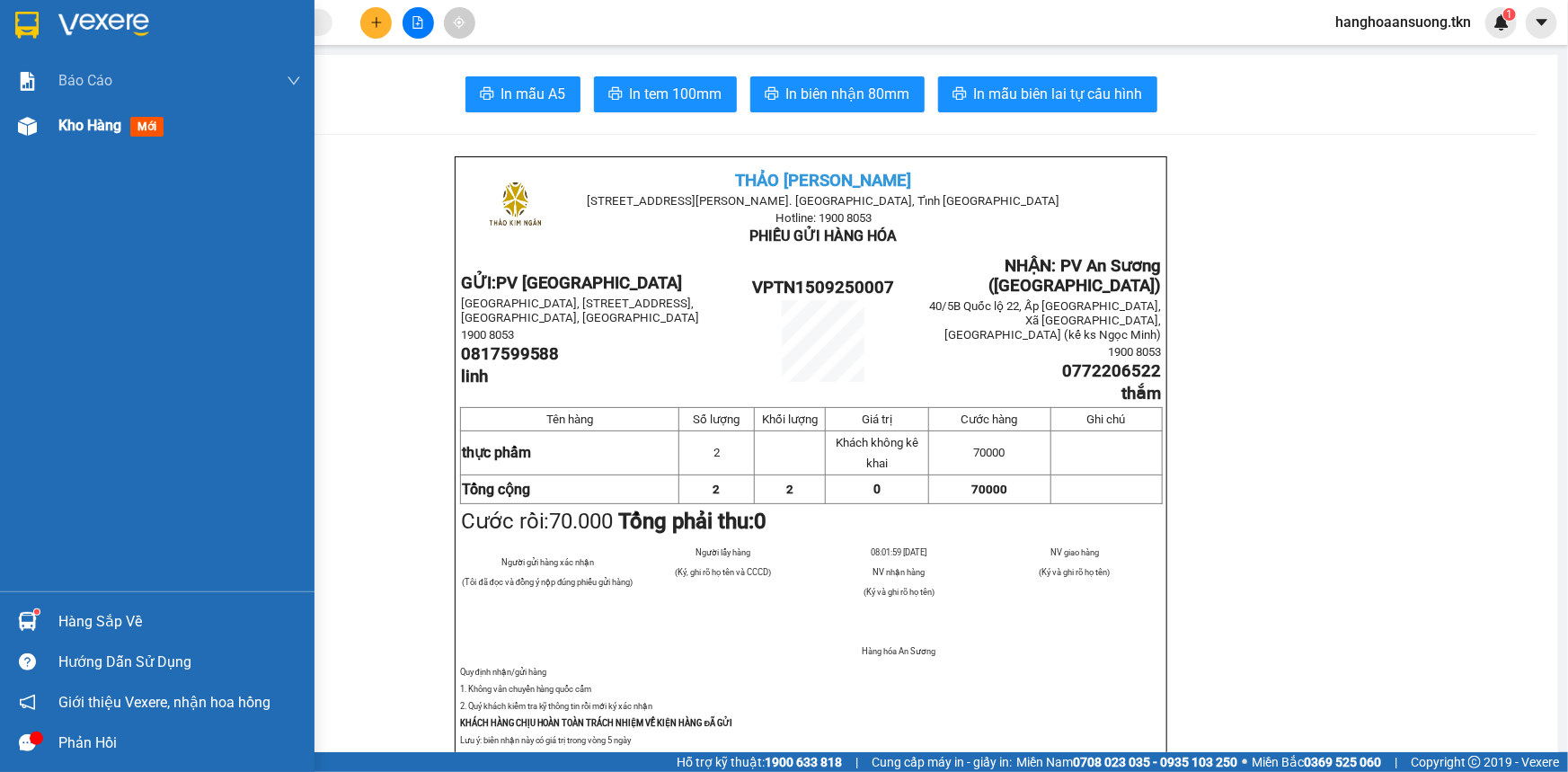
click at [106, 123] on span "Kho hàng" at bounding box center [89, 125] width 63 height 17
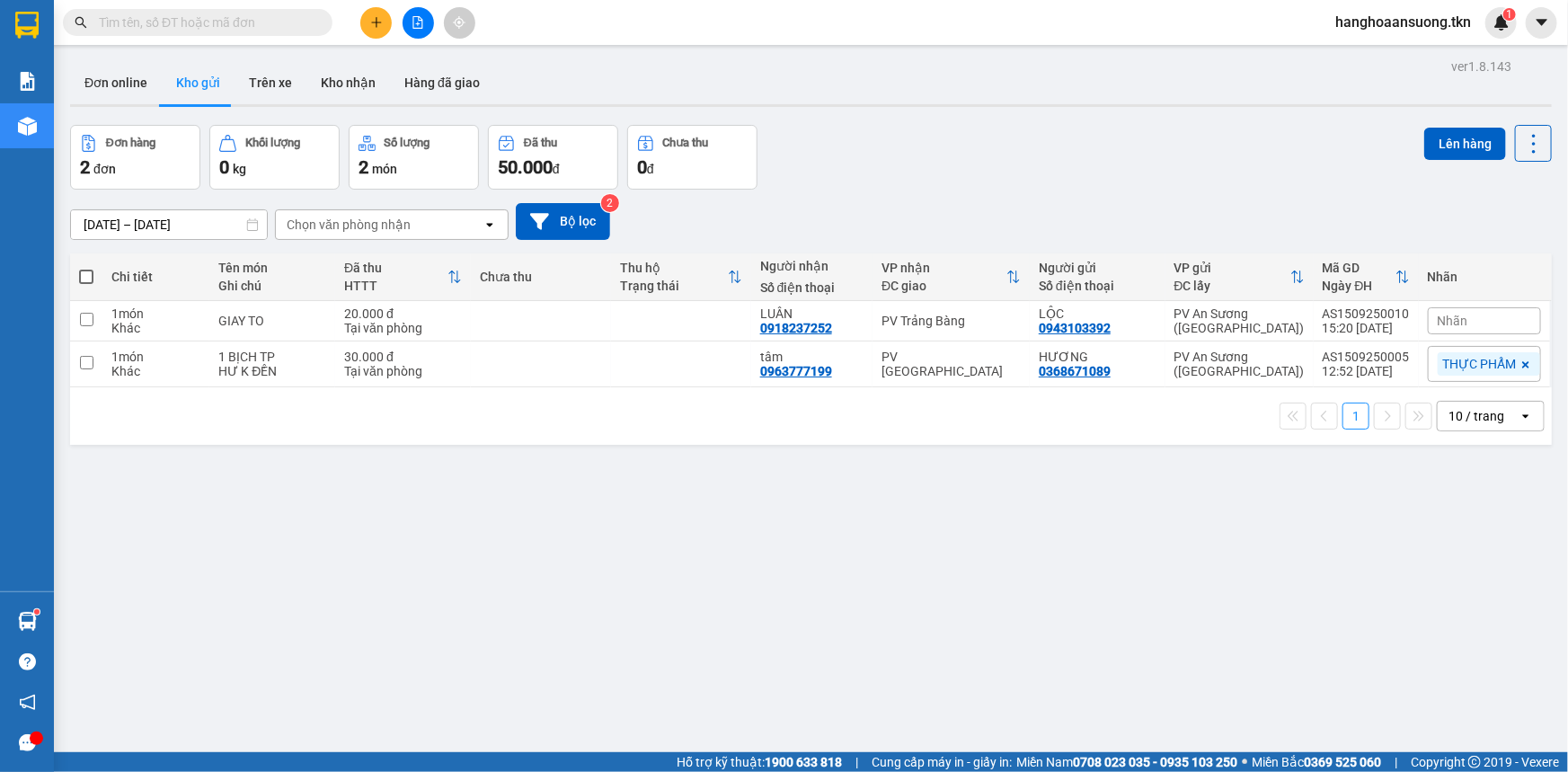
click at [254, 12] on input "text" at bounding box center [204, 22] width 212 height 20
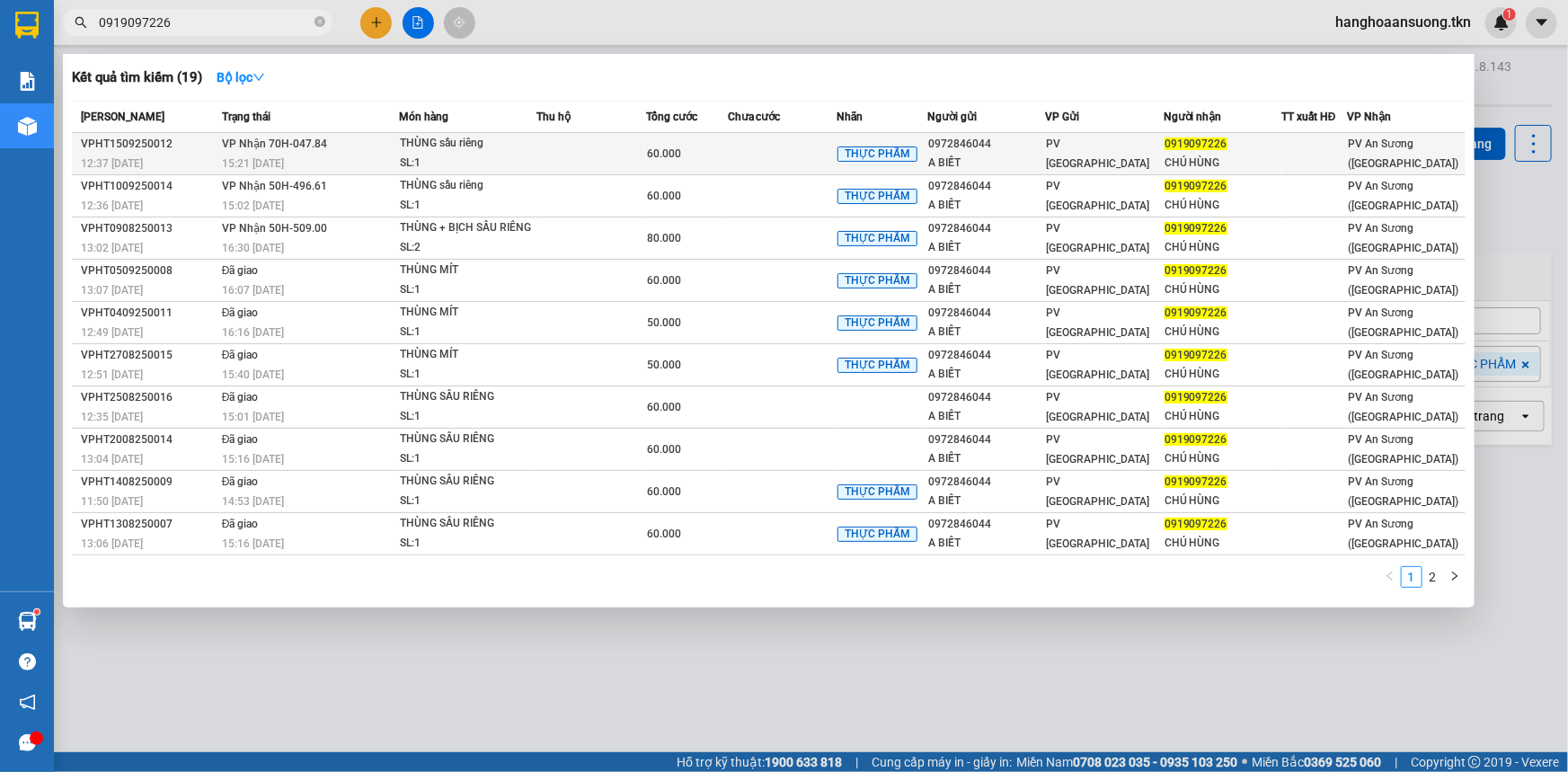
type input "0919097226"
click at [781, 153] on td at bounding box center [782, 154] width 108 height 42
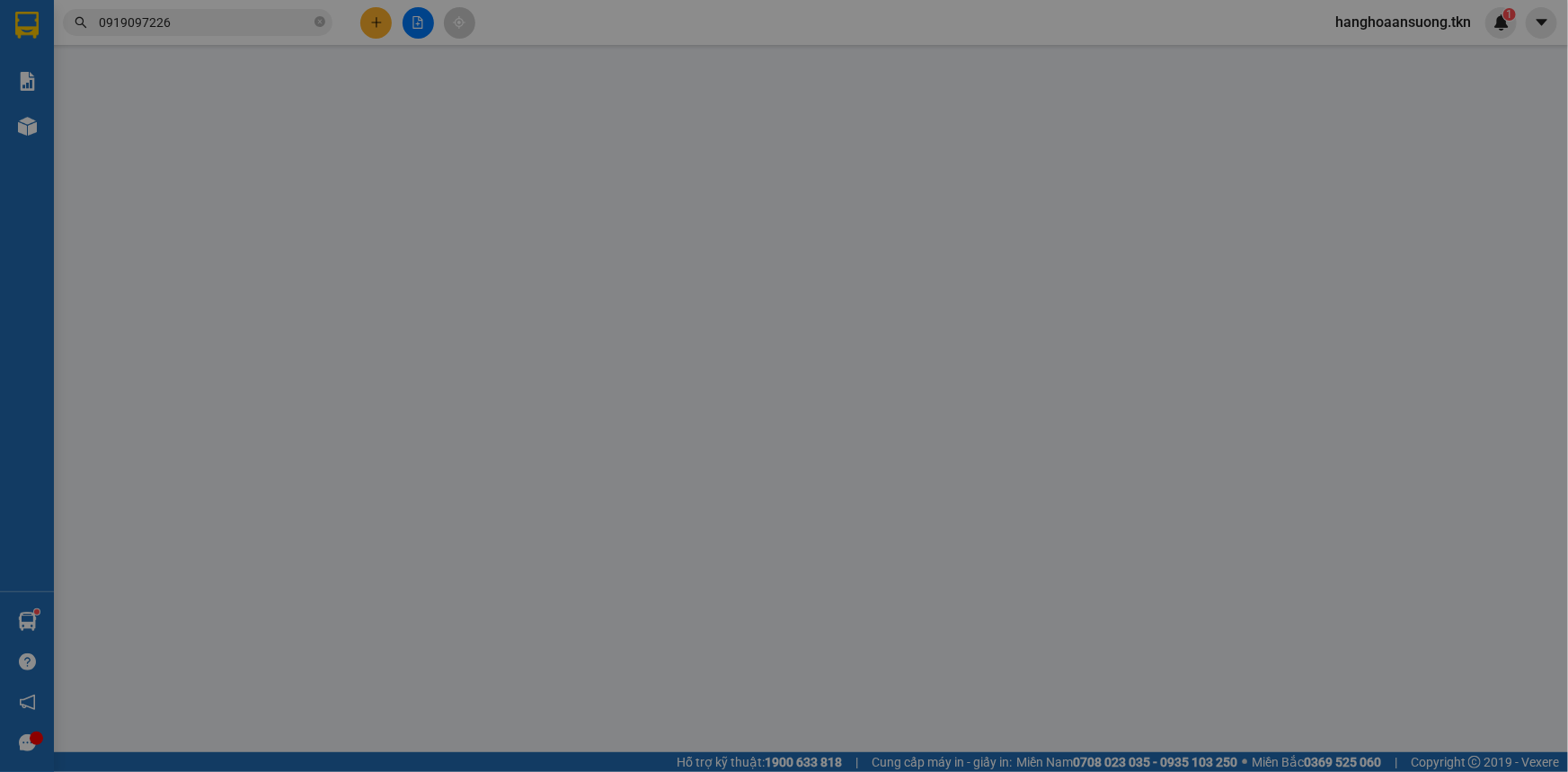
type input "0972846044"
type input "A BIẾT"
type input "0919097226"
type input "CHÚ HÙNG"
type input "60.000"
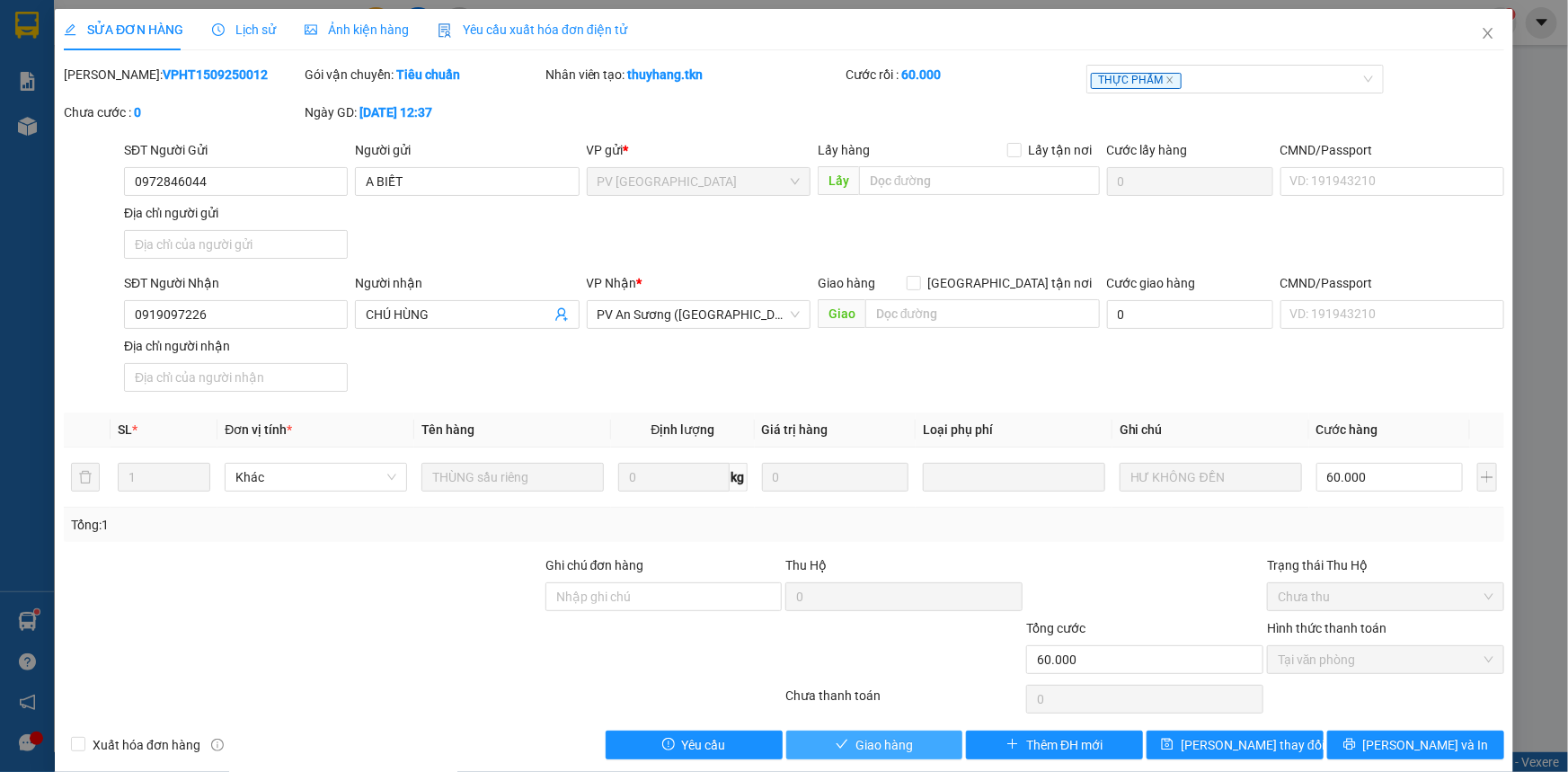
click at [836, 738] on icon "check" at bounding box center [842, 743] width 12 height 12
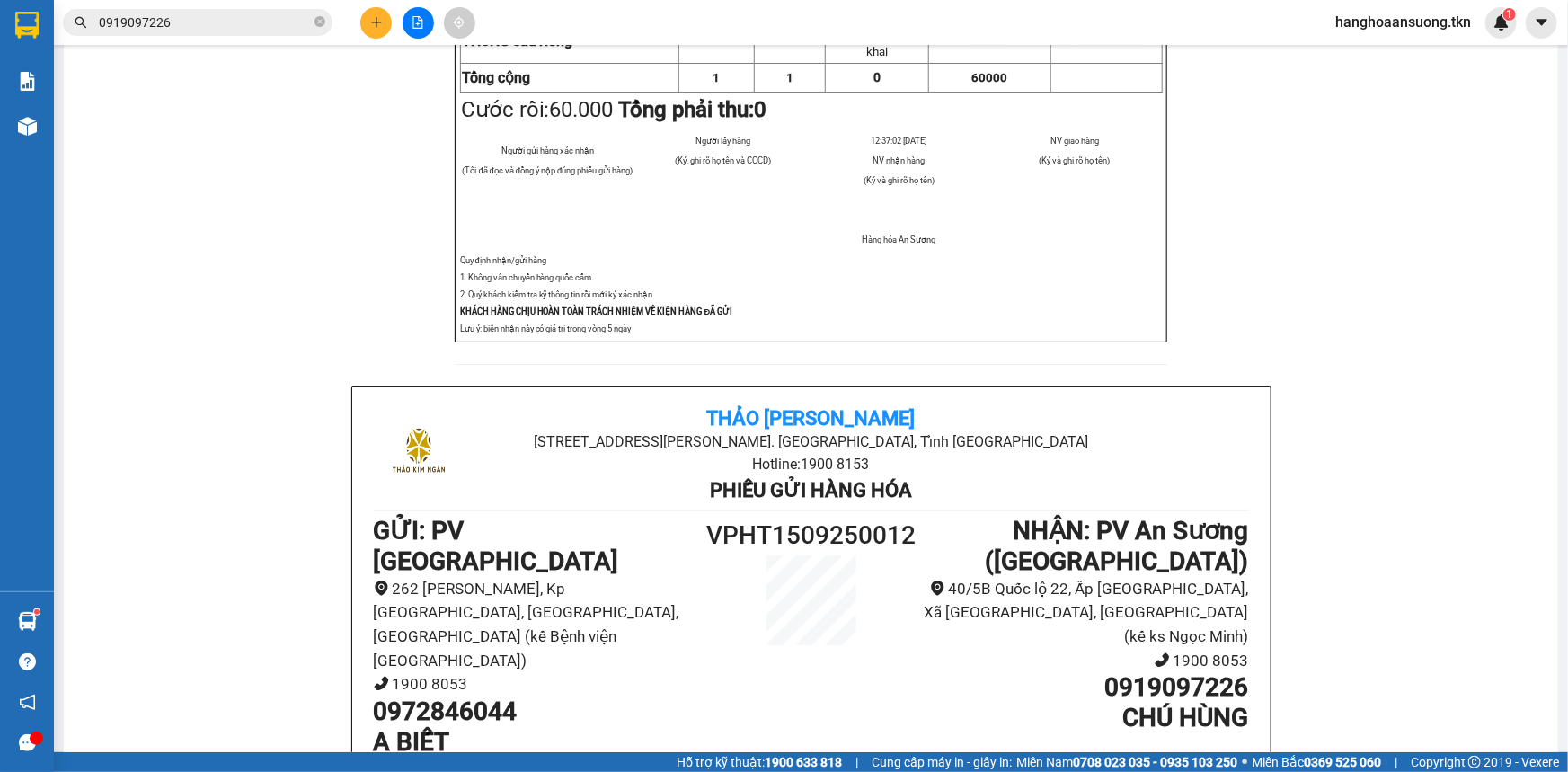
scroll to position [408, 0]
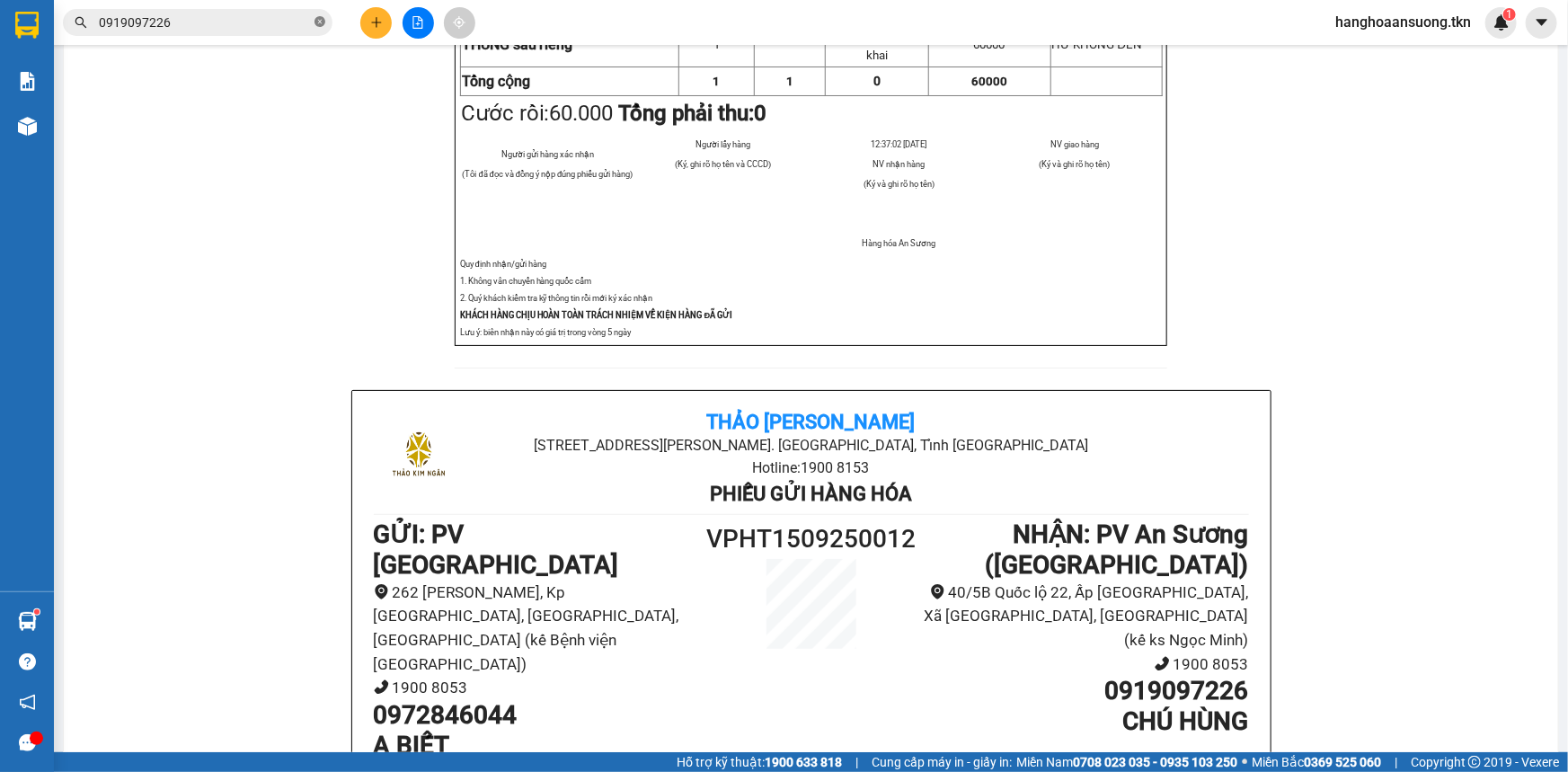
click at [319, 26] on icon "close-circle" at bounding box center [319, 21] width 10 height 10
click at [266, 18] on input "text" at bounding box center [204, 22] width 212 height 20
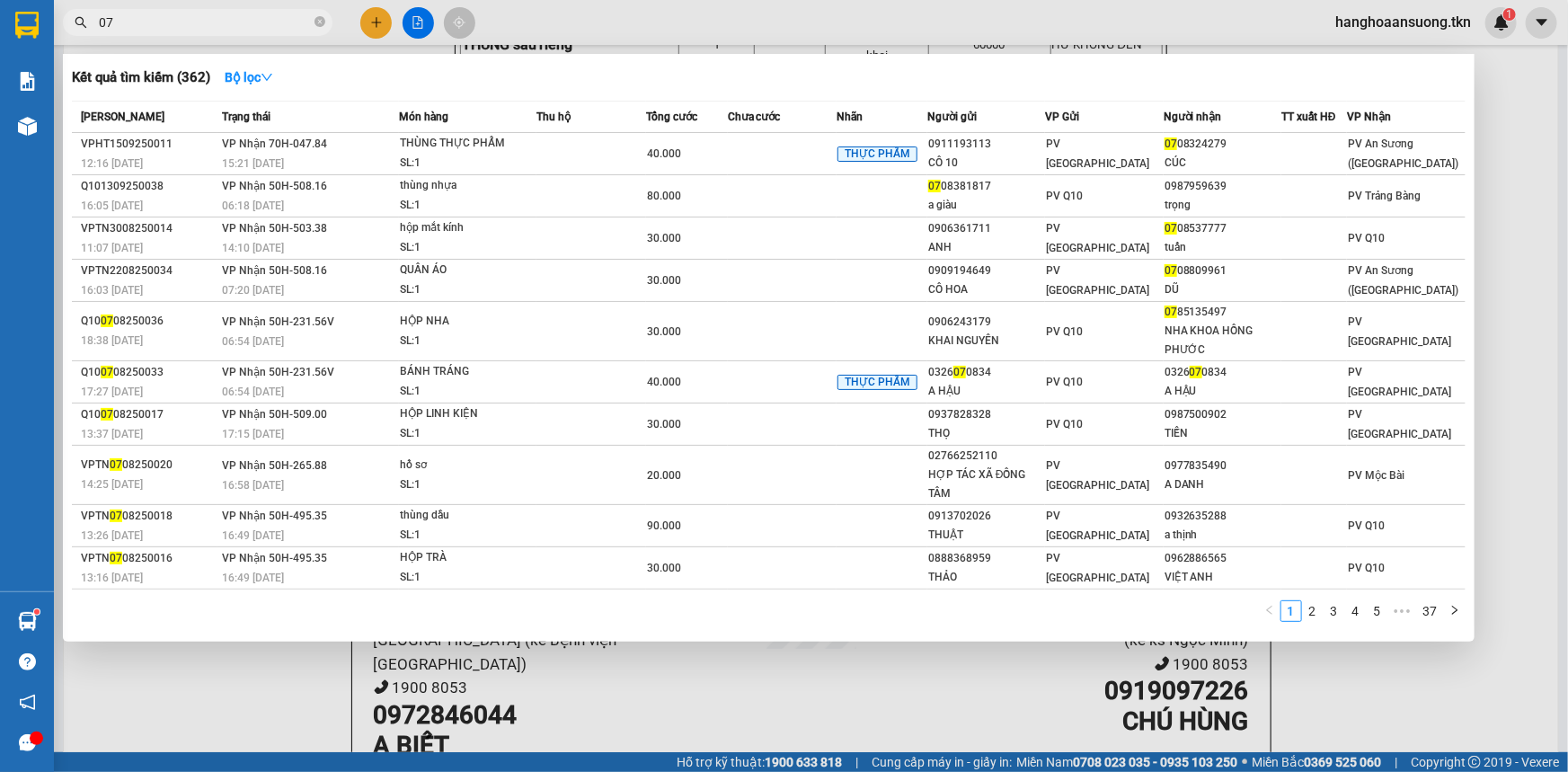
type input "0"
